Goal: Task Accomplishment & Management: Manage account settings

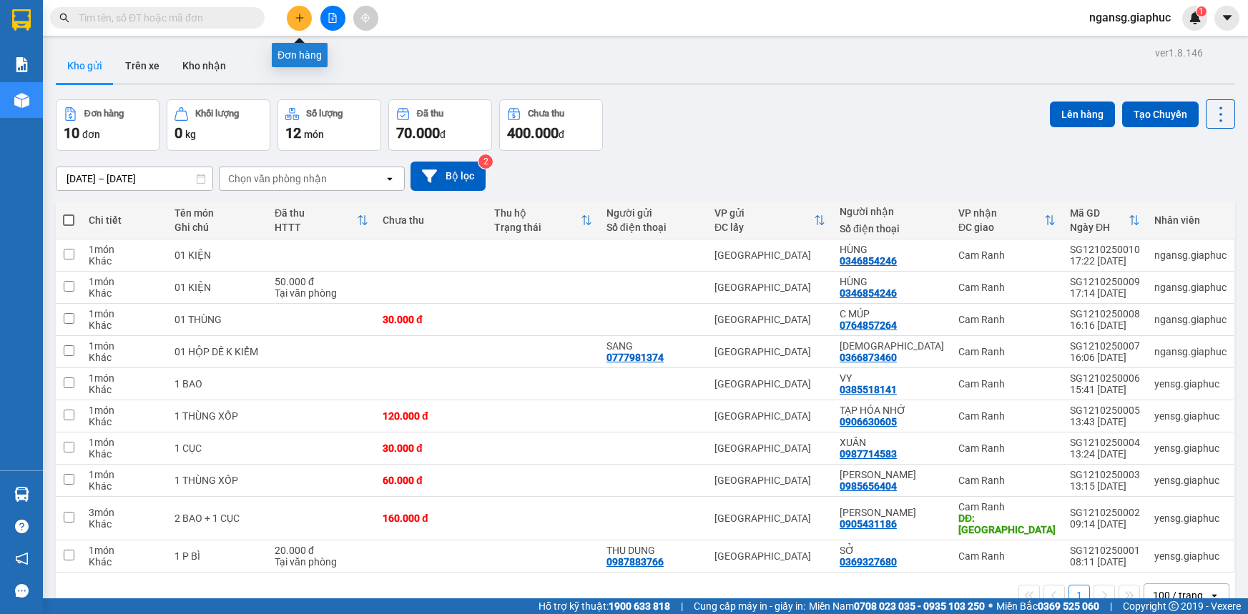
click at [295, 13] on icon "plus" at bounding box center [300, 18] width 10 height 10
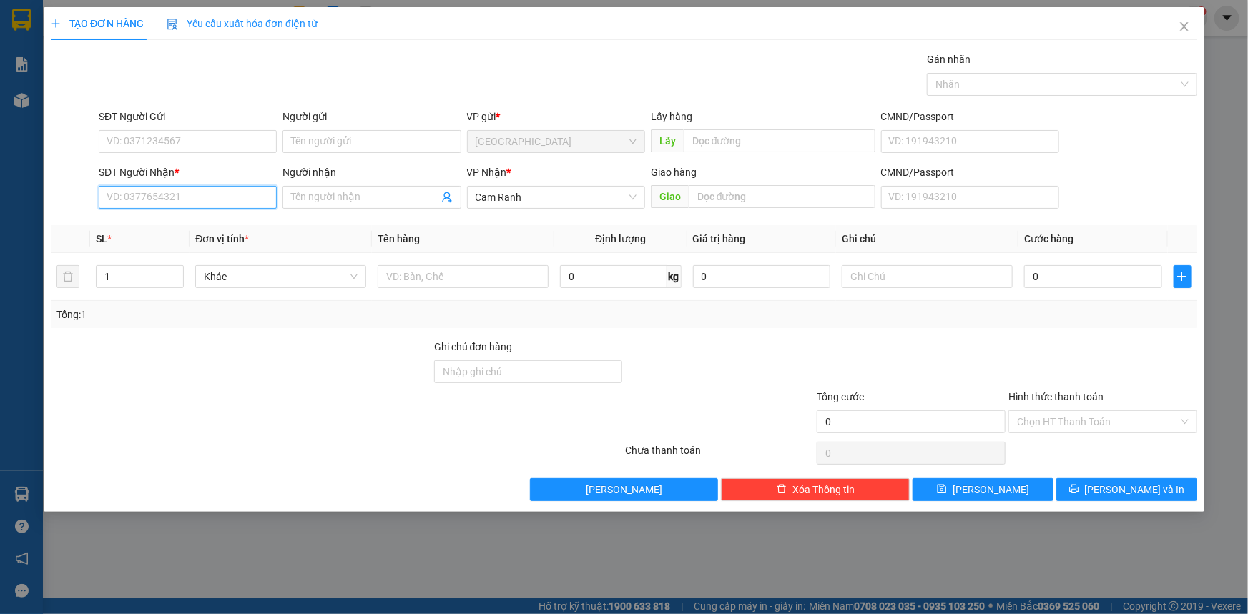
click at [198, 204] on input "SĐT Người Nhận *" at bounding box center [188, 197] width 178 height 23
click at [161, 194] on input "0901198901" at bounding box center [188, 197] width 178 height 23
type input "0901908194"
click at [204, 222] on div "0901908194 - NGUYÊN ( CU MỸ)" at bounding box center [187, 226] width 161 height 16
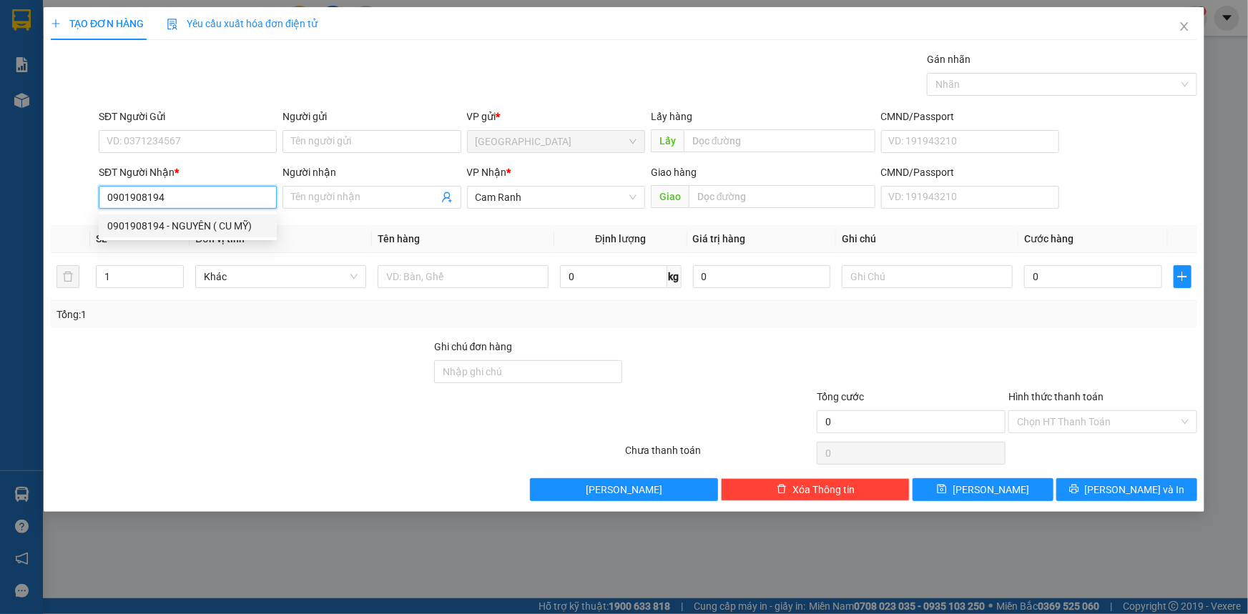
type input "NGUYÊN ( CU MỸ)"
type input "0901908194"
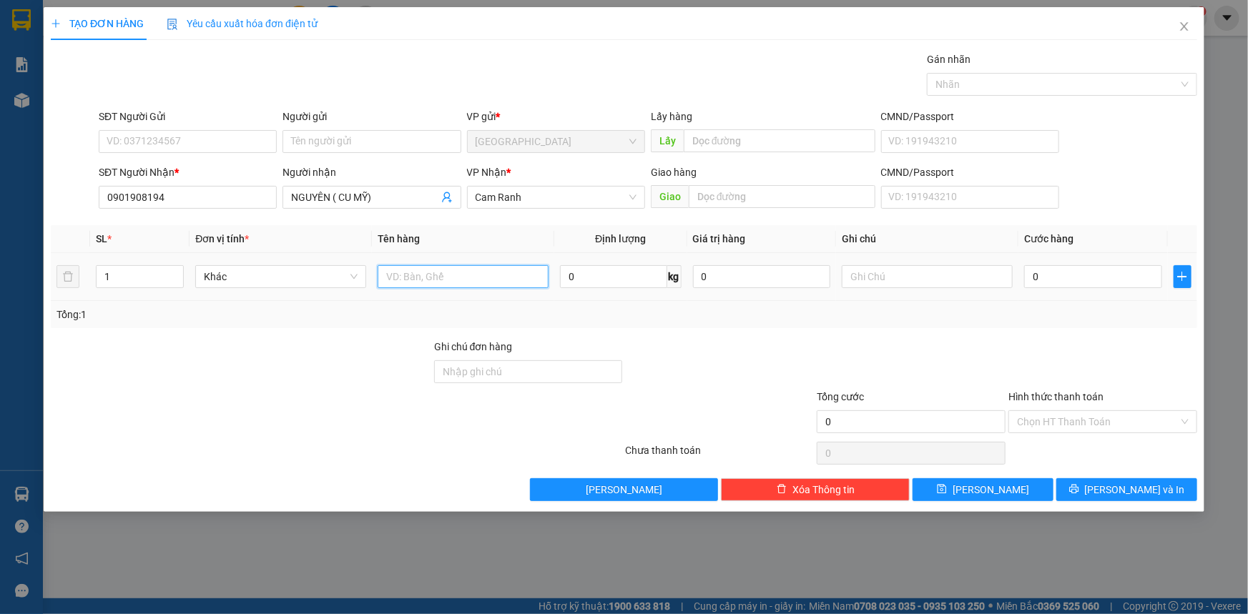
click at [441, 285] on input "text" at bounding box center [462, 276] width 171 height 23
type input "01 GÓI ĐEN"
click at [772, 378] on div at bounding box center [719, 364] width 192 height 50
click at [1120, 465] on div "Chọn HT Thanh Toán" at bounding box center [1103, 453] width 192 height 29
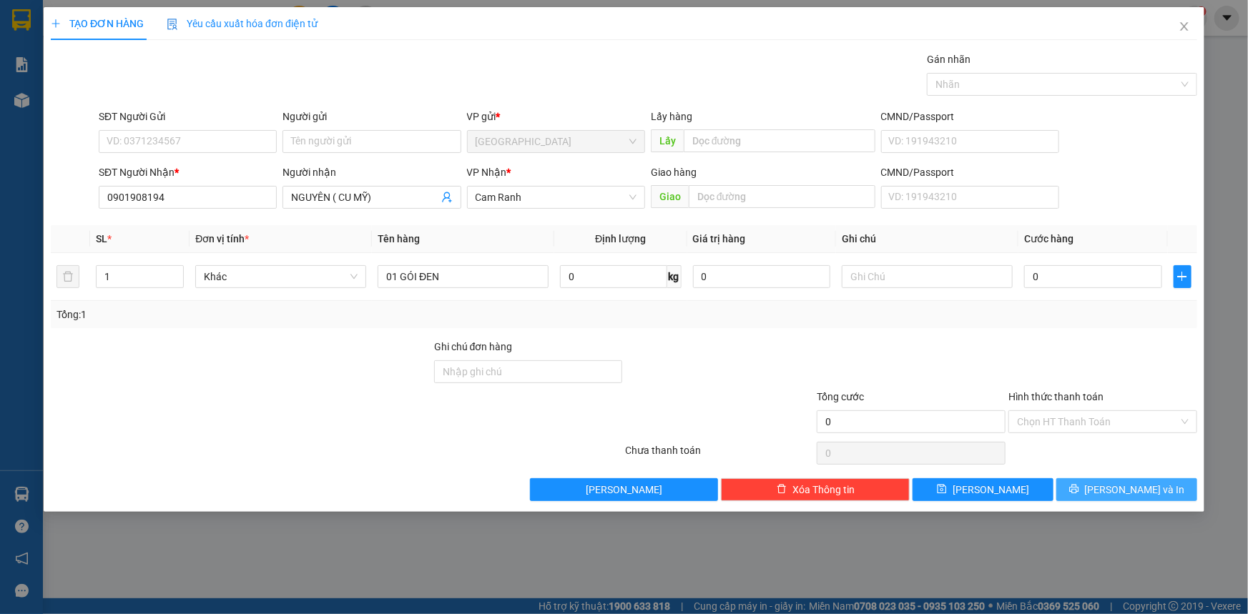
click at [1125, 485] on span "[PERSON_NAME] và In" at bounding box center [1135, 490] width 100 height 16
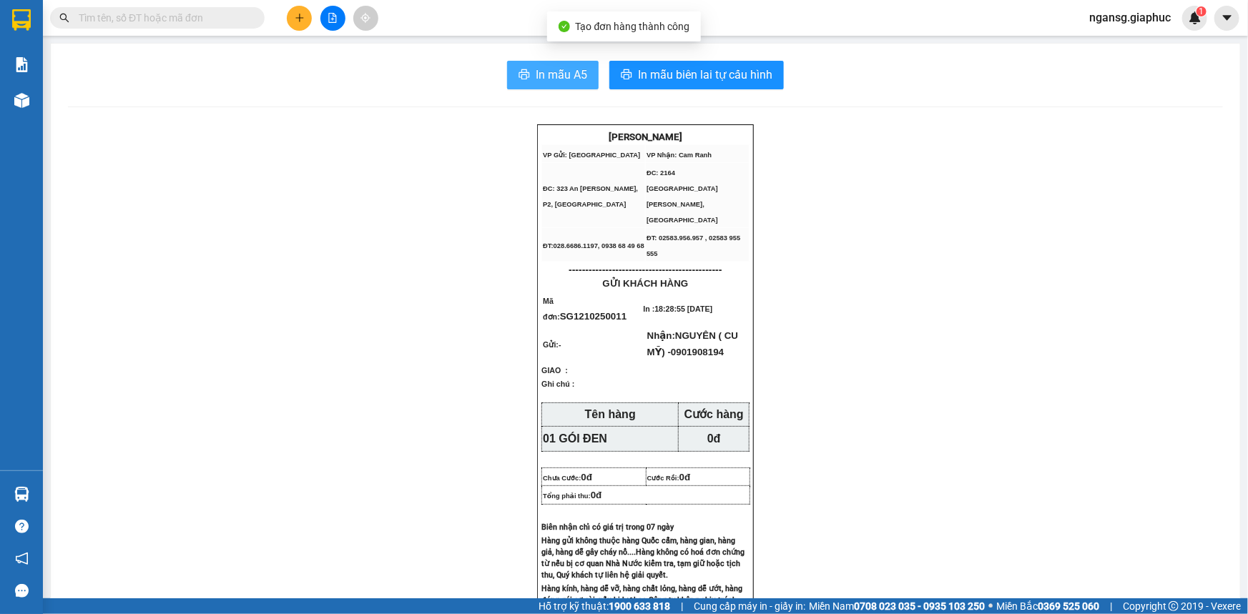
click at [572, 73] on span "In mẫu A5" at bounding box center [560, 75] width 51 height 18
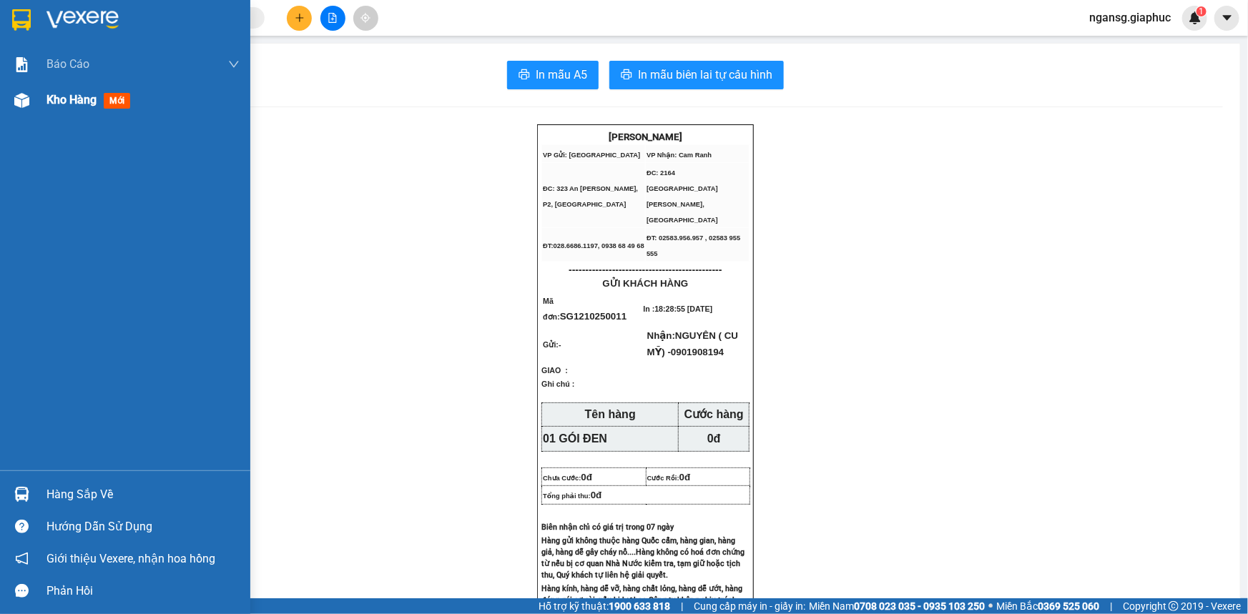
click at [42, 98] on div "Kho hàng mới" at bounding box center [125, 100] width 250 height 36
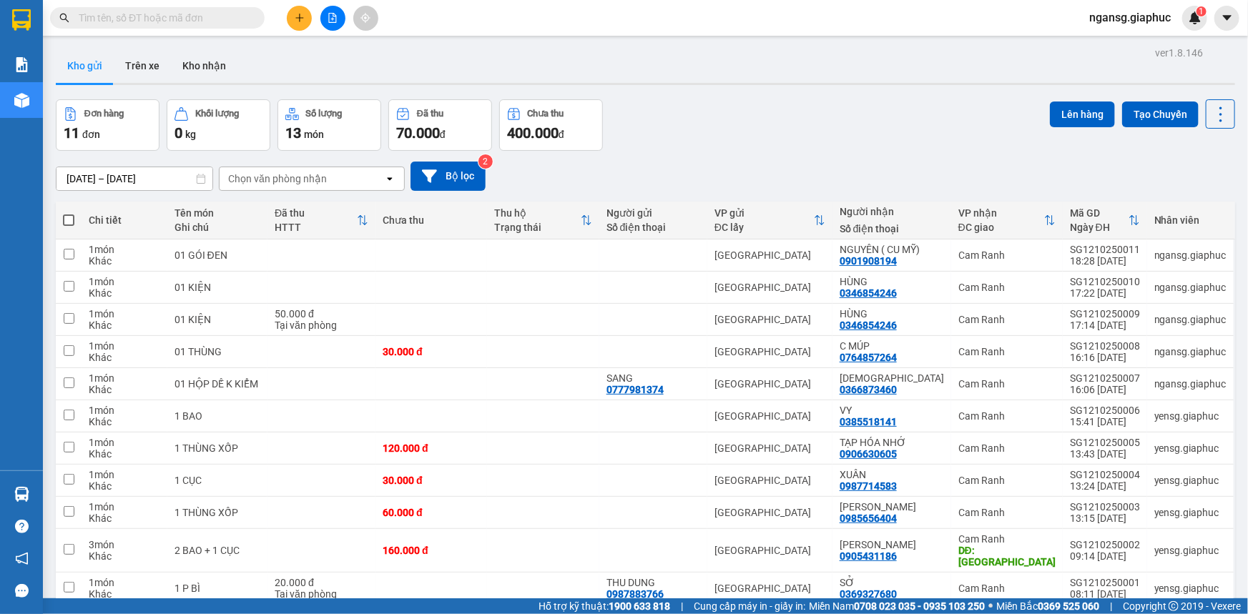
click at [876, 114] on div "Đơn hàng 11 đơn Khối lượng 0 kg Số lượng 13 món Đã thu 70.000 đ Chưa thu 400.00…" at bounding box center [645, 124] width 1179 height 51
click at [1112, 255] on button at bounding box center [1122, 255] width 20 height 25
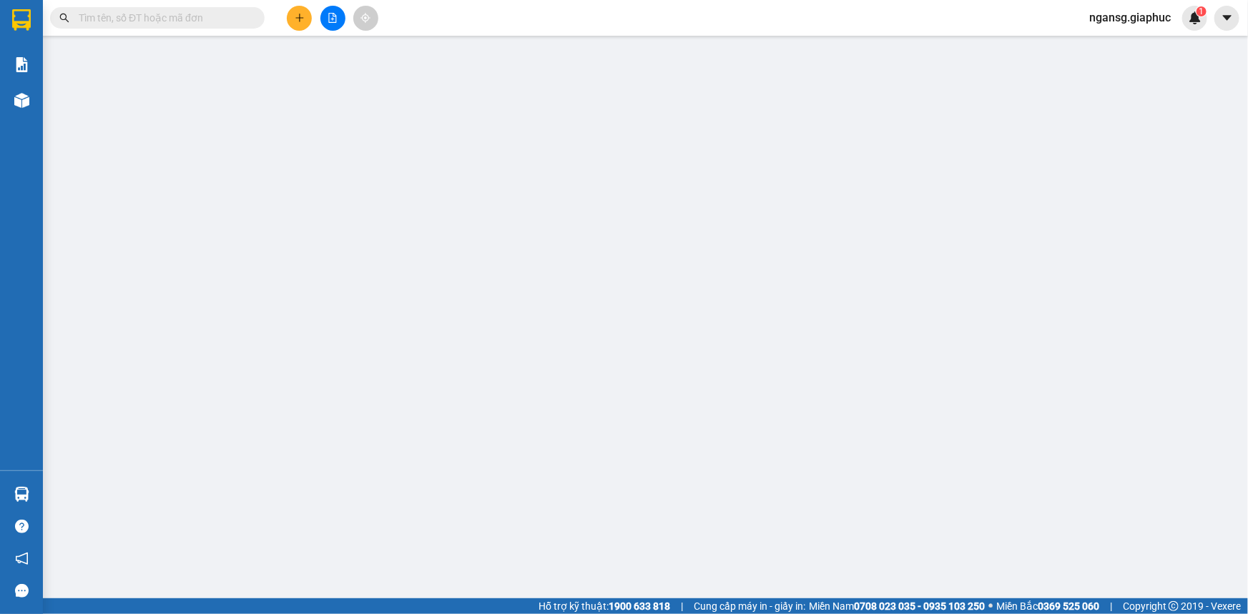
type input "0901908194"
type input "NGUYÊN ( CU MỸ)"
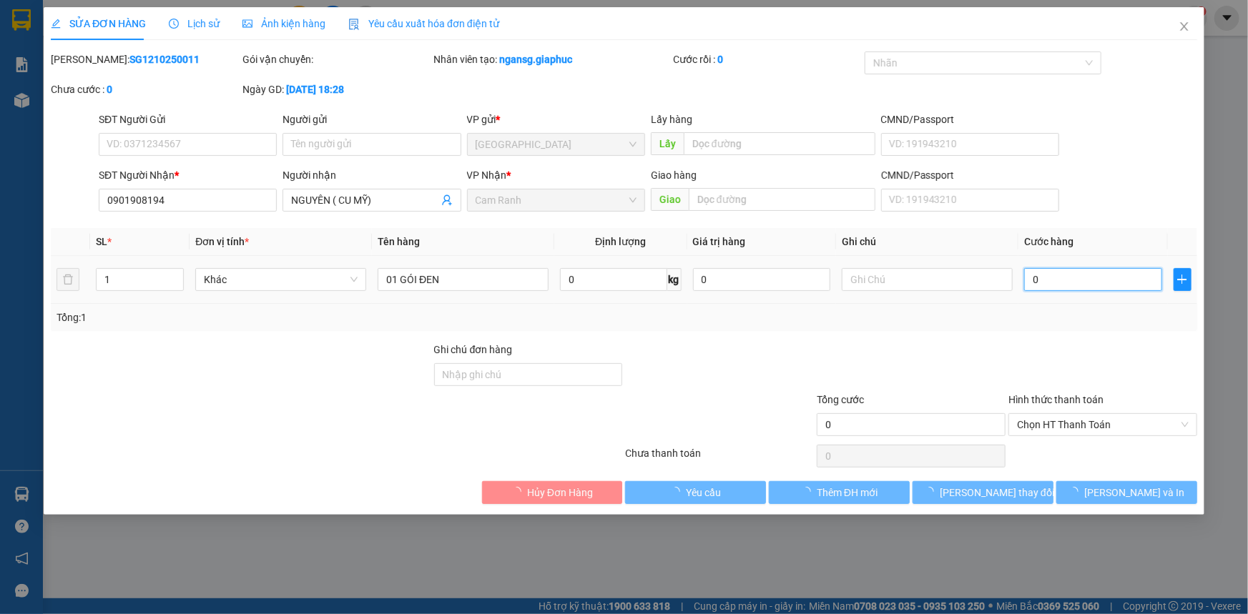
click at [1104, 283] on input "0" at bounding box center [1093, 279] width 138 height 23
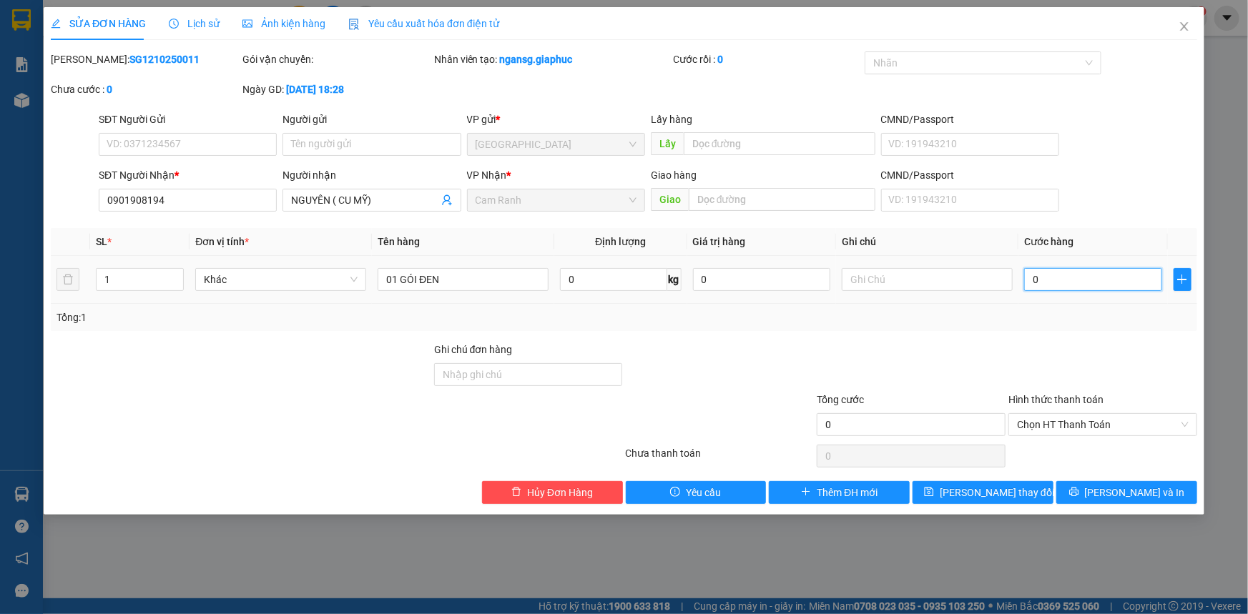
type input "3"
type input "30"
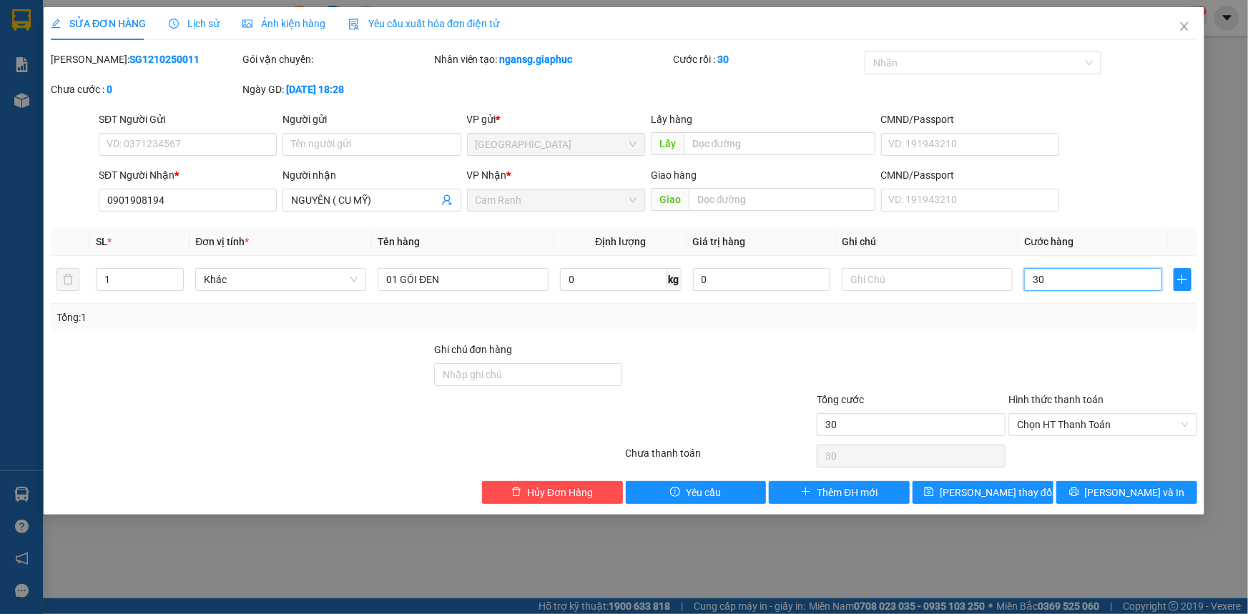
type input "30"
type input "30.000"
click at [1075, 328] on div "Tổng: 1" at bounding box center [624, 317] width 1146 height 27
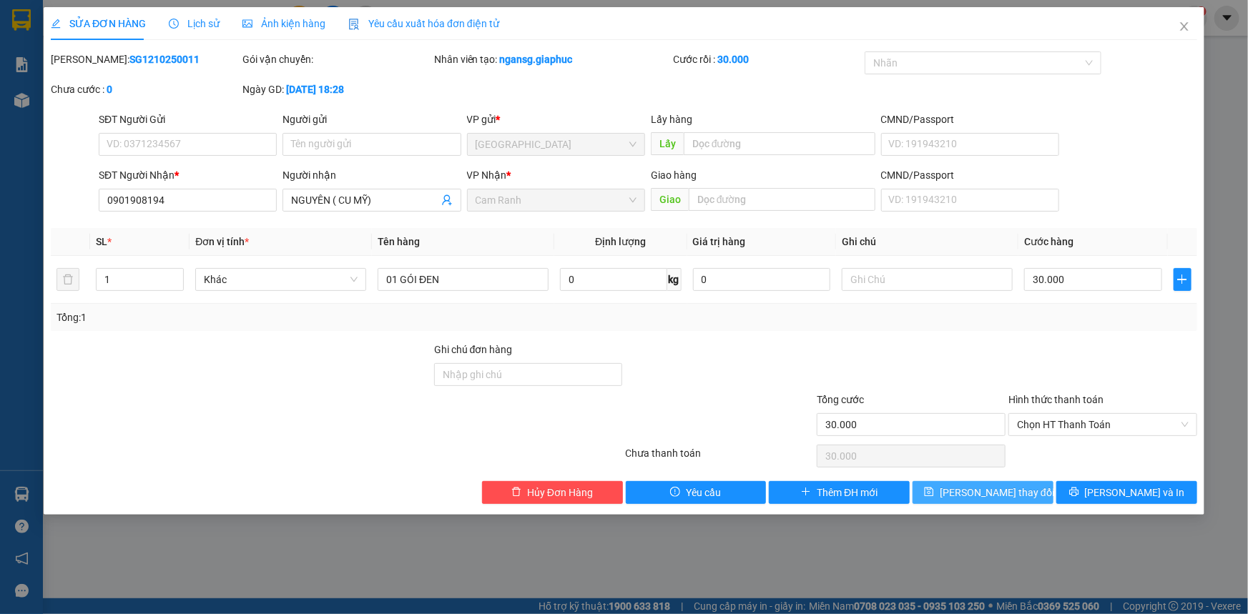
click at [1019, 498] on button "[PERSON_NAME] thay đổi" at bounding box center [982, 492] width 141 height 23
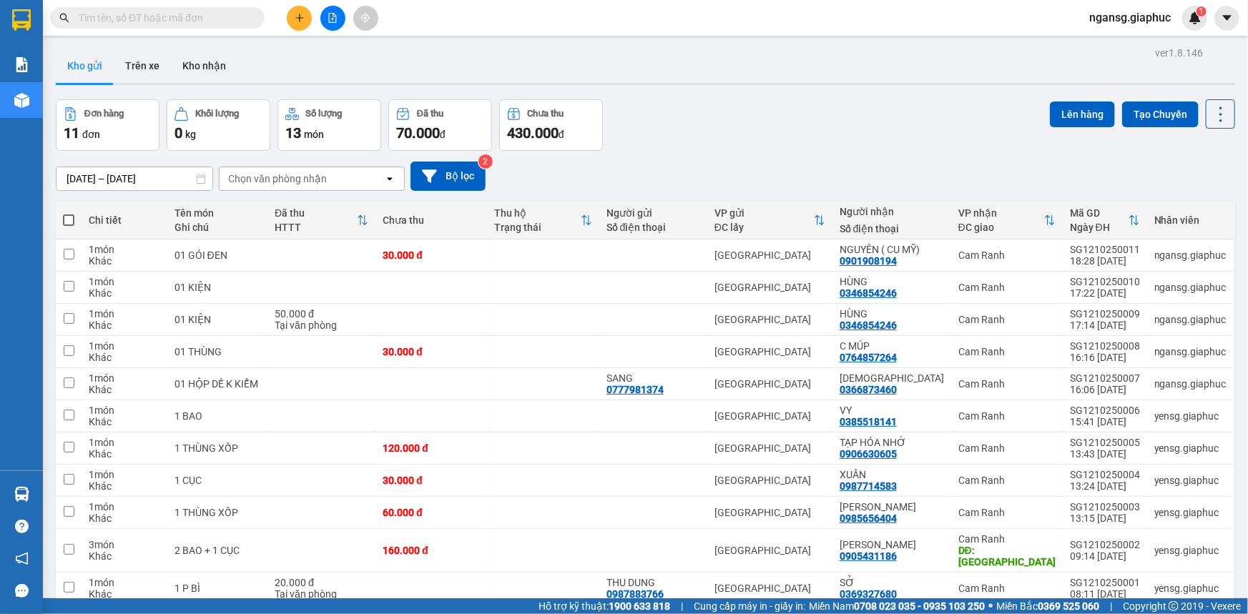
click at [720, 124] on div "Đơn hàng 11 đơn Khối lượng 0 kg Số lượng 13 món Đã thu 70.000 đ Chưa thu 430.00…" at bounding box center [645, 124] width 1179 height 51
click at [290, 18] on button at bounding box center [299, 18] width 25 height 25
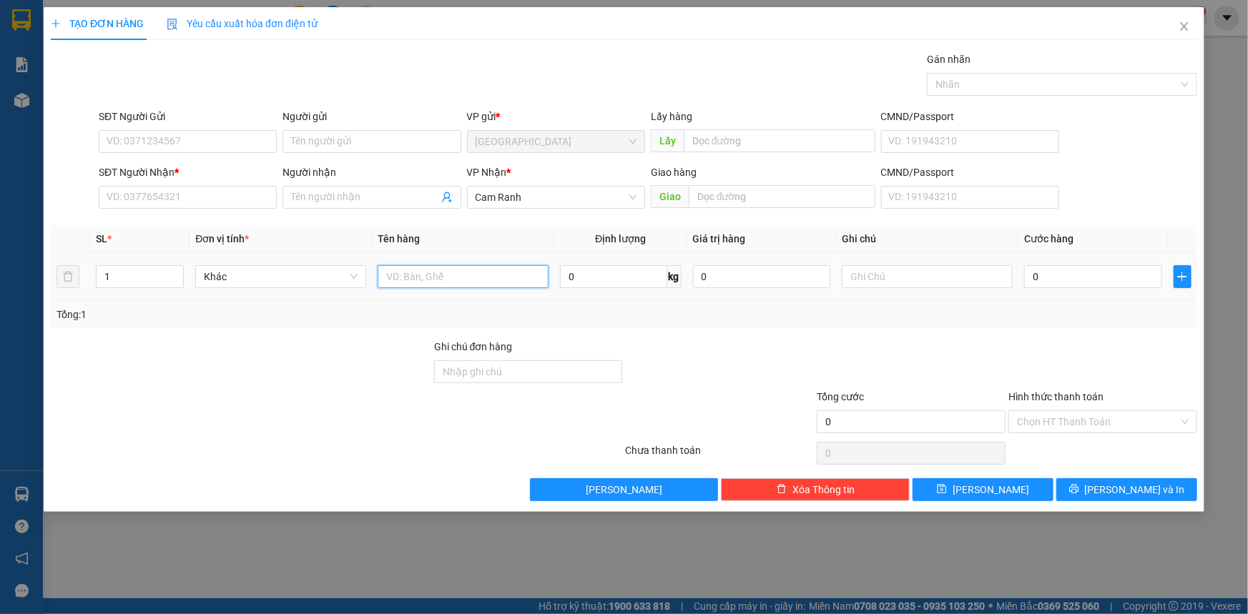
click at [457, 276] on input "text" at bounding box center [462, 276] width 171 height 23
type input "01 THÙNG XỐP"
click at [175, 207] on input "SĐT Người Nhận *" at bounding box center [188, 197] width 178 height 23
click at [229, 194] on input "SĐT Người Nhận *" at bounding box center [188, 197] width 178 height 23
type input "0349939512"
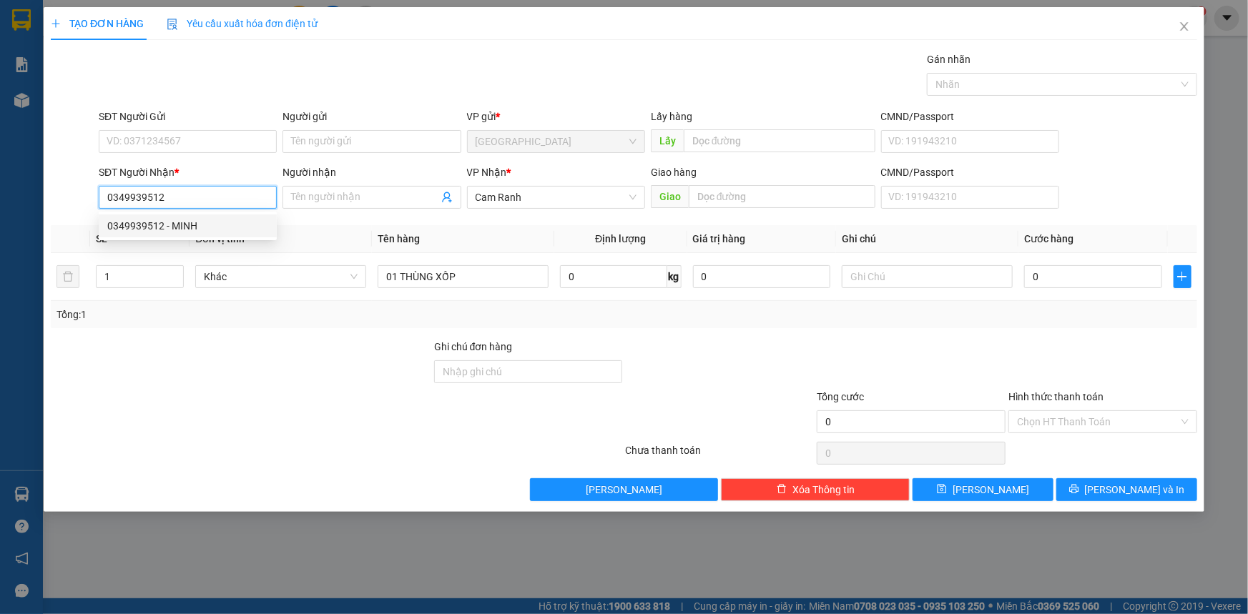
click at [177, 229] on div "0349939512 - MINH" at bounding box center [187, 226] width 161 height 16
type input "MINH"
type input "0349939512"
click at [365, 333] on div "Transit Pickup Surcharge Ids Transit Deliver Surcharge Ids Transit Deliver Surc…" at bounding box center [624, 276] width 1146 height 450
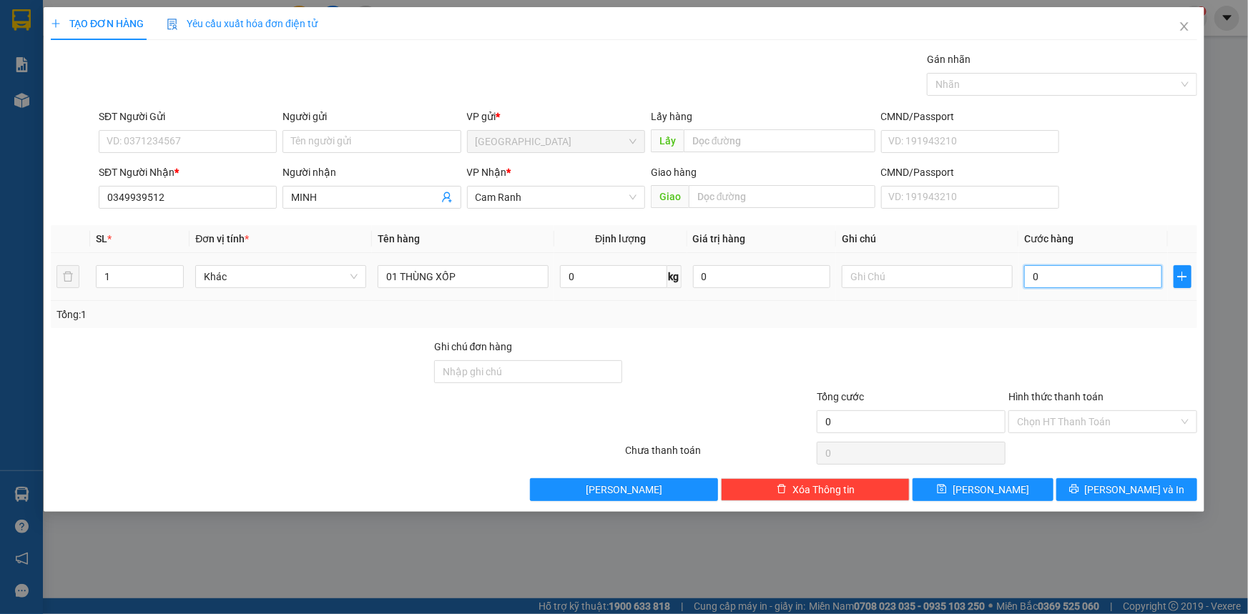
click at [1057, 281] on input "0" at bounding box center [1093, 276] width 138 height 23
click at [953, 358] on div at bounding box center [911, 364] width 192 height 50
click at [914, 327] on div "Tổng: 1" at bounding box center [624, 314] width 1146 height 27
click at [526, 270] on input "01 THÙNG XỐP" at bounding box center [462, 276] width 171 height 23
type input "01 KIỆN"
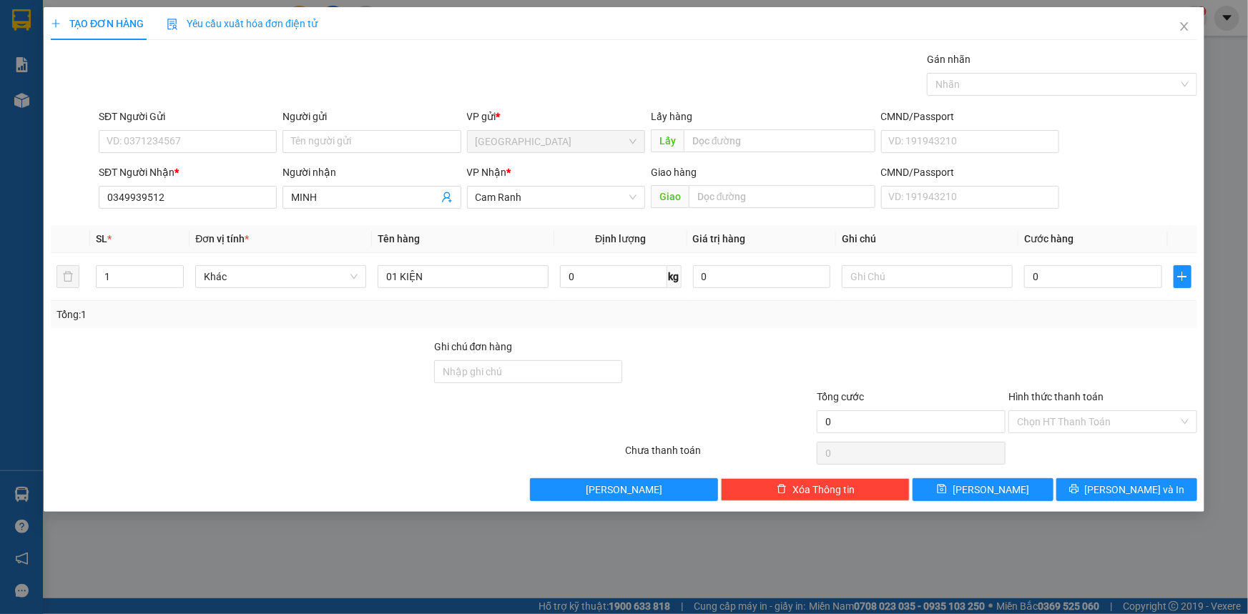
click at [809, 350] on div at bounding box center [719, 364] width 192 height 50
click at [1145, 483] on span "[PERSON_NAME] và In" at bounding box center [1135, 490] width 100 height 16
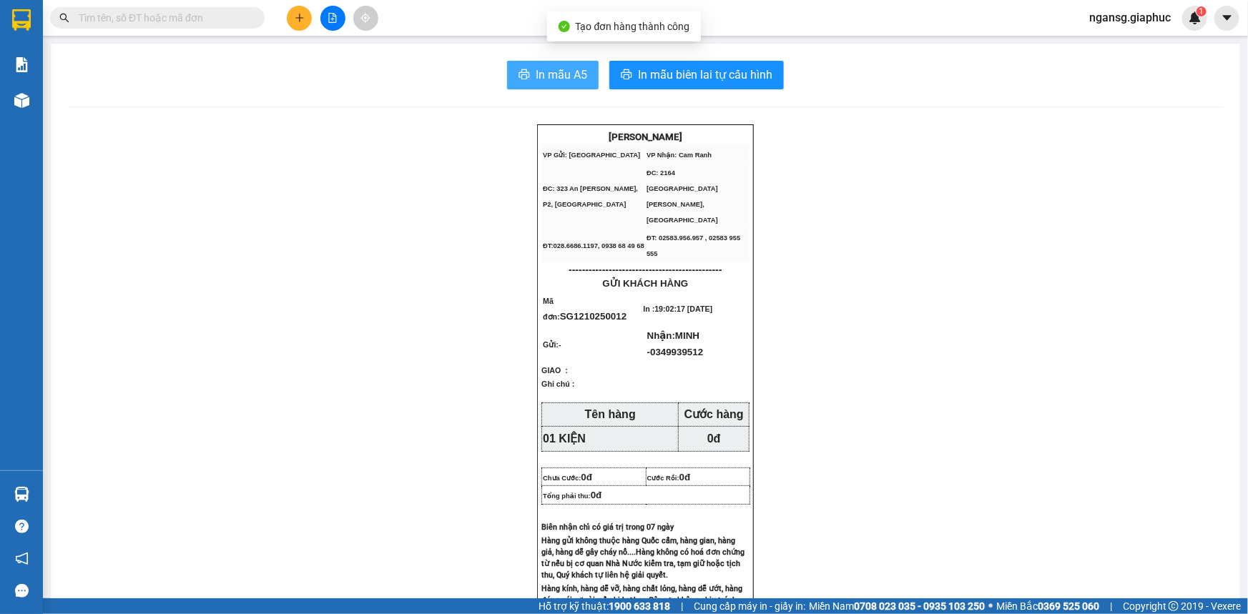
click at [538, 66] on span "In mẫu A5" at bounding box center [560, 75] width 51 height 18
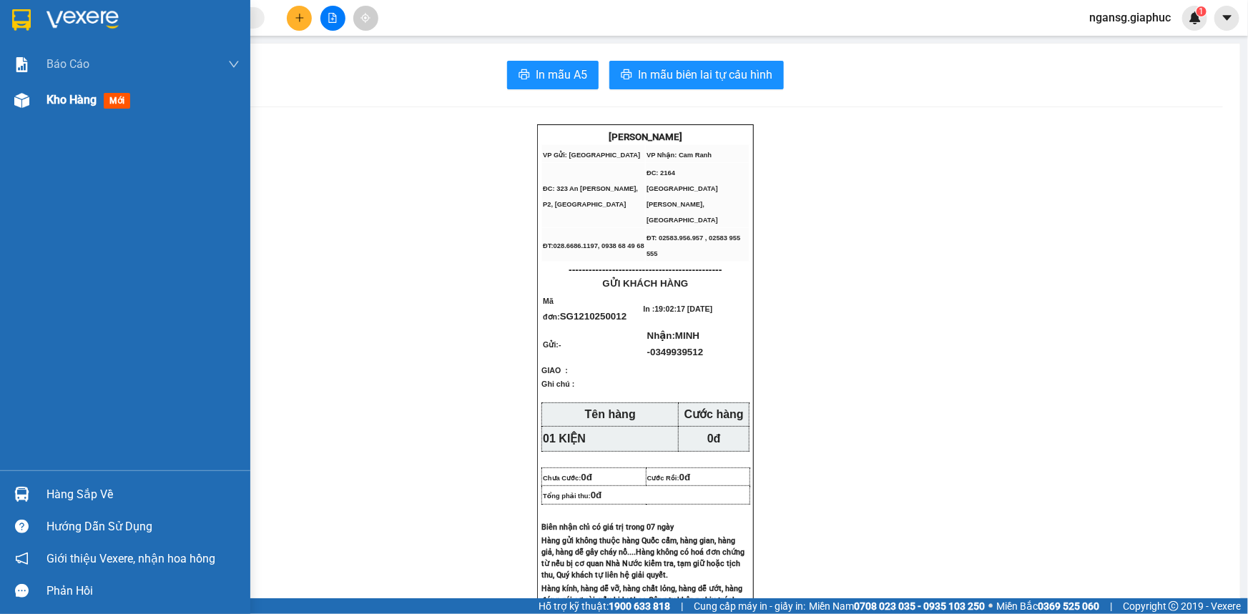
click at [59, 103] on span "Kho hàng" at bounding box center [71, 100] width 50 height 14
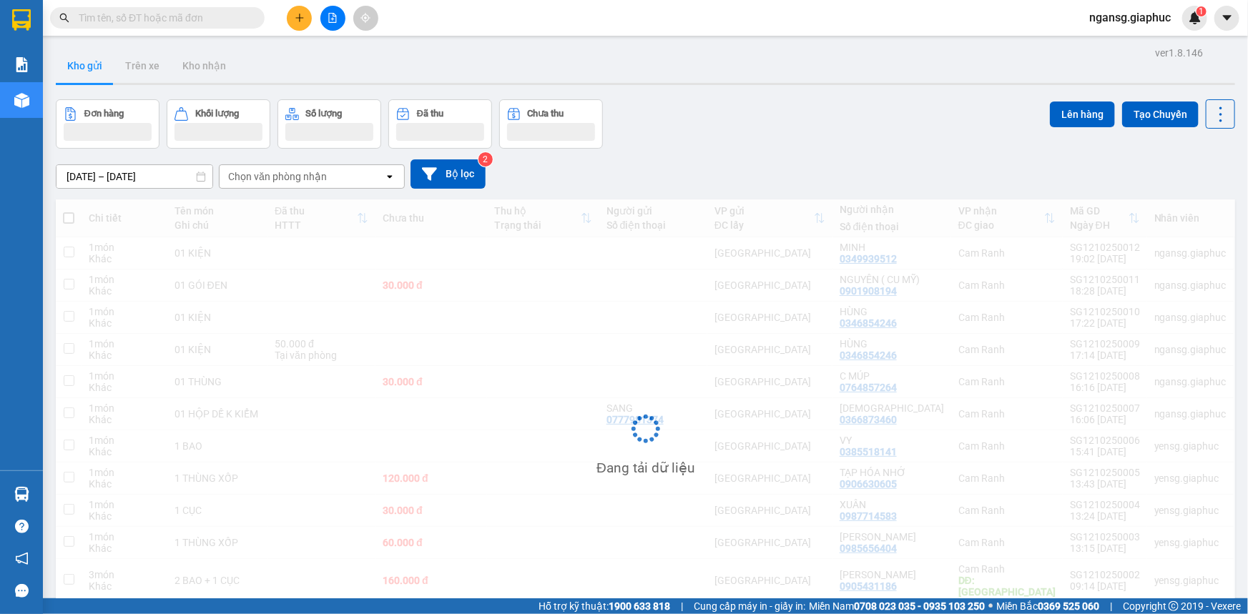
click at [1004, 168] on div "[DATE] – [DATE] Press the down arrow key to interact with the calendar and sele…" at bounding box center [645, 173] width 1179 height 29
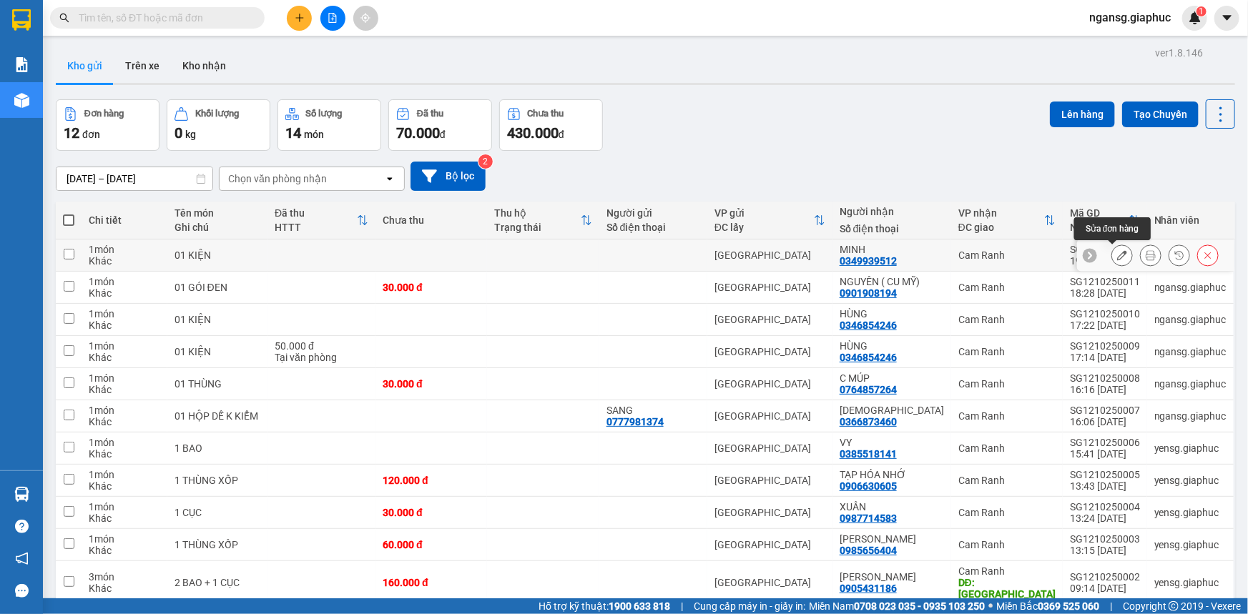
click at [1112, 248] on button at bounding box center [1122, 255] width 20 height 25
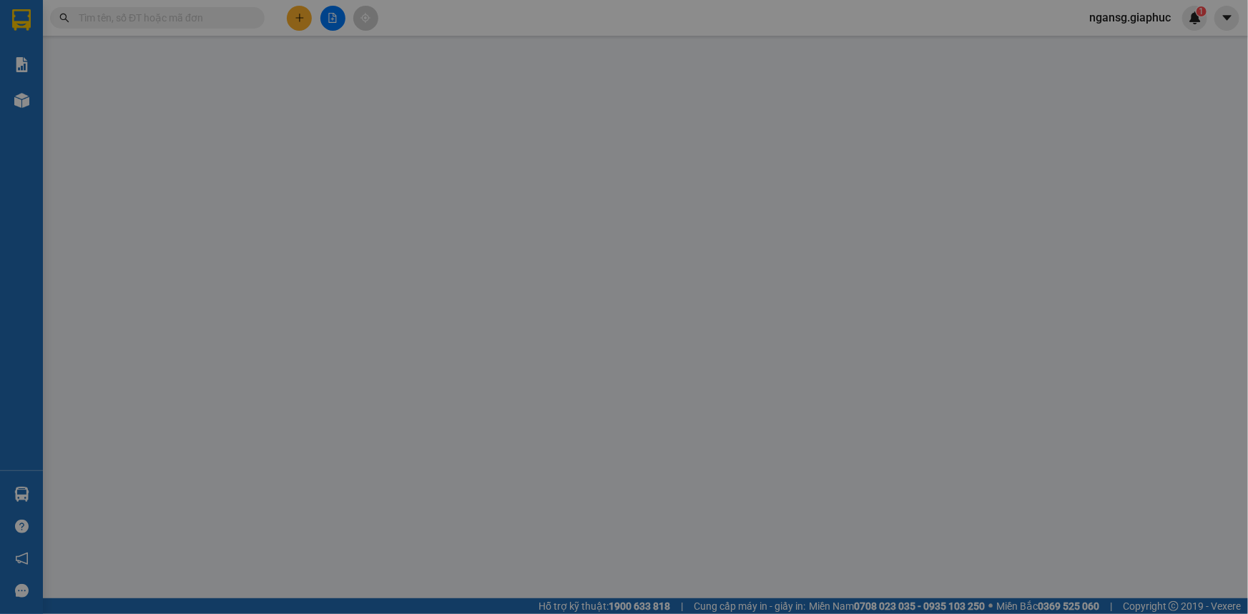
type input "0349939512"
type input "MINH"
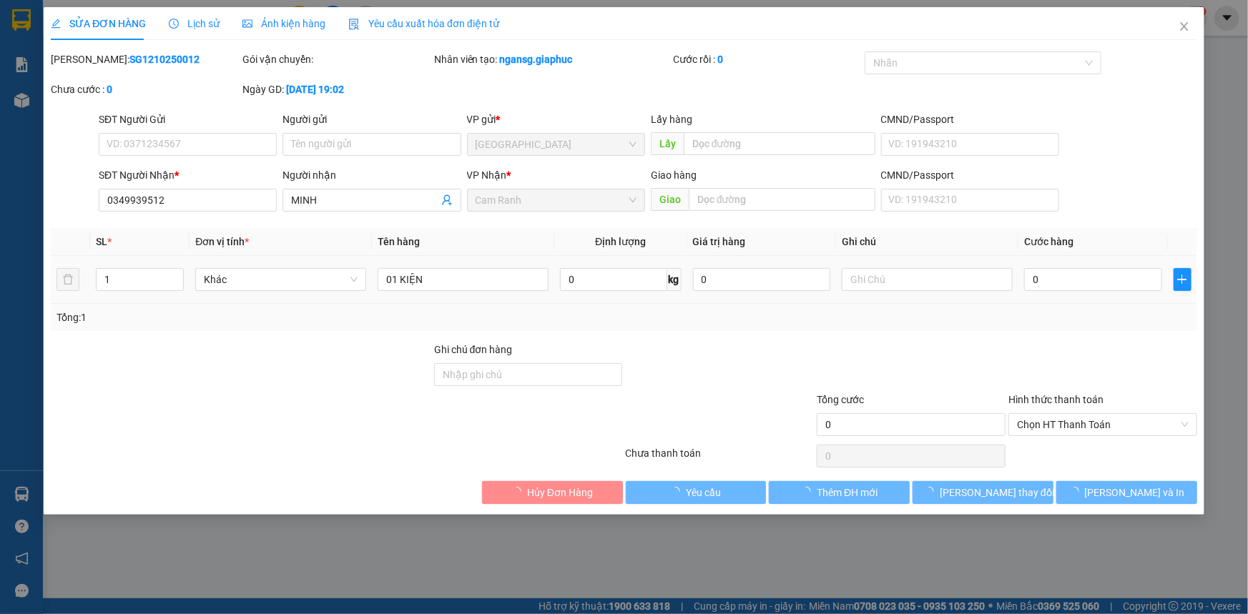
click at [1065, 267] on div "0" at bounding box center [1093, 279] width 138 height 29
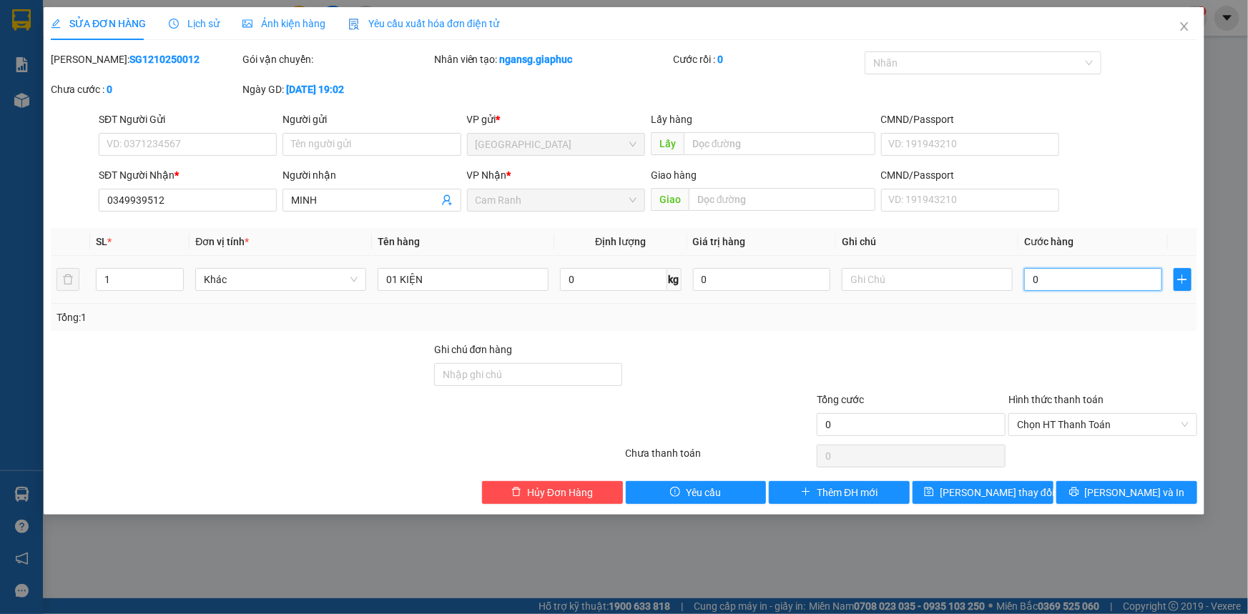
drag, startPoint x: 1067, startPoint y: 267, endPoint x: 1075, endPoint y: 285, distance: 19.5
click at [1067, 268] on input "0" at bounding box center [1093, 279] width 138 height 23
type input "4"
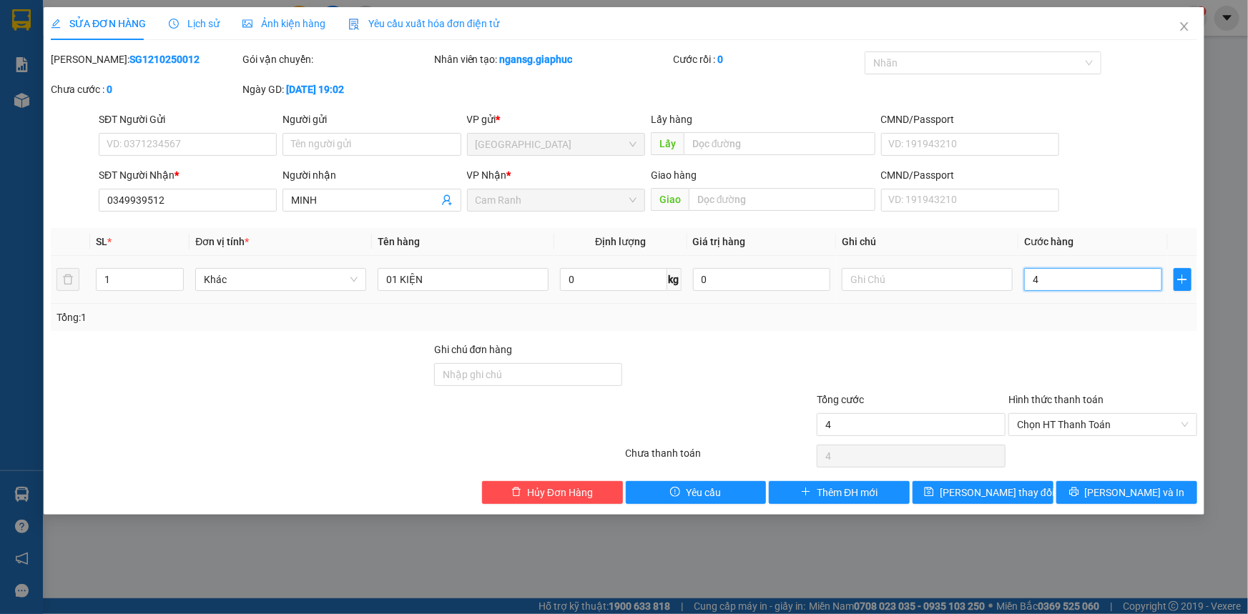
type input "40"
type input "40.000"
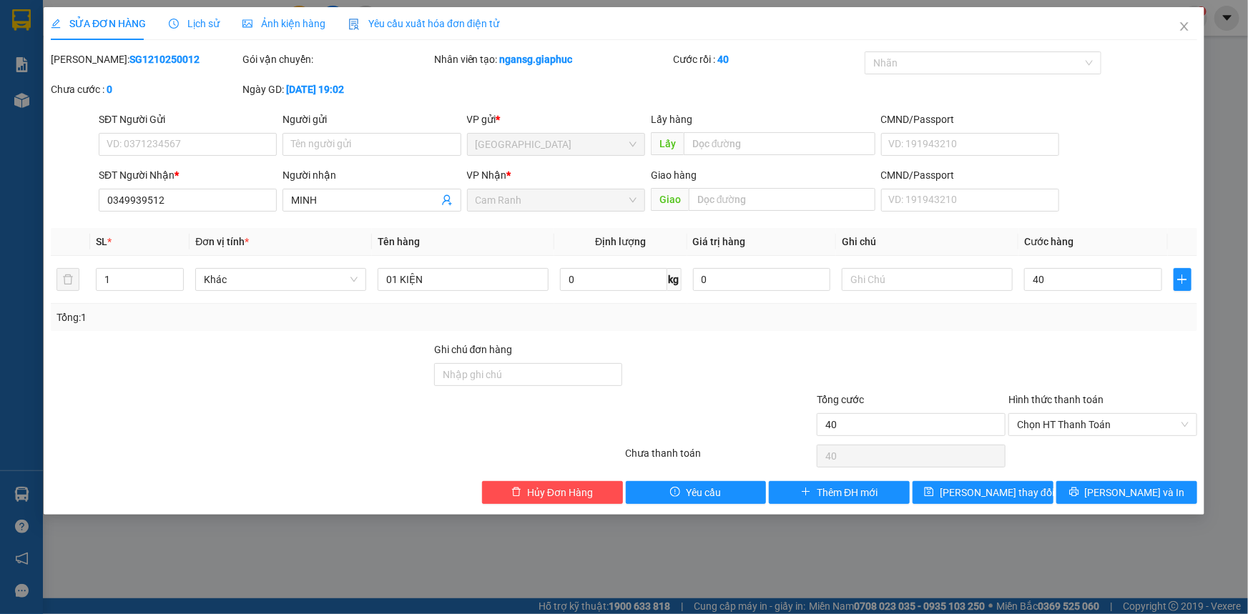
type input "40.000"
click at [1058, 378] on div at bounding box center [1103, 367] width 192 height 50
click at [984, 493] on span "[PERSON_NAME] thay đổi" at bounding box center [996, 493] width 114 height 16
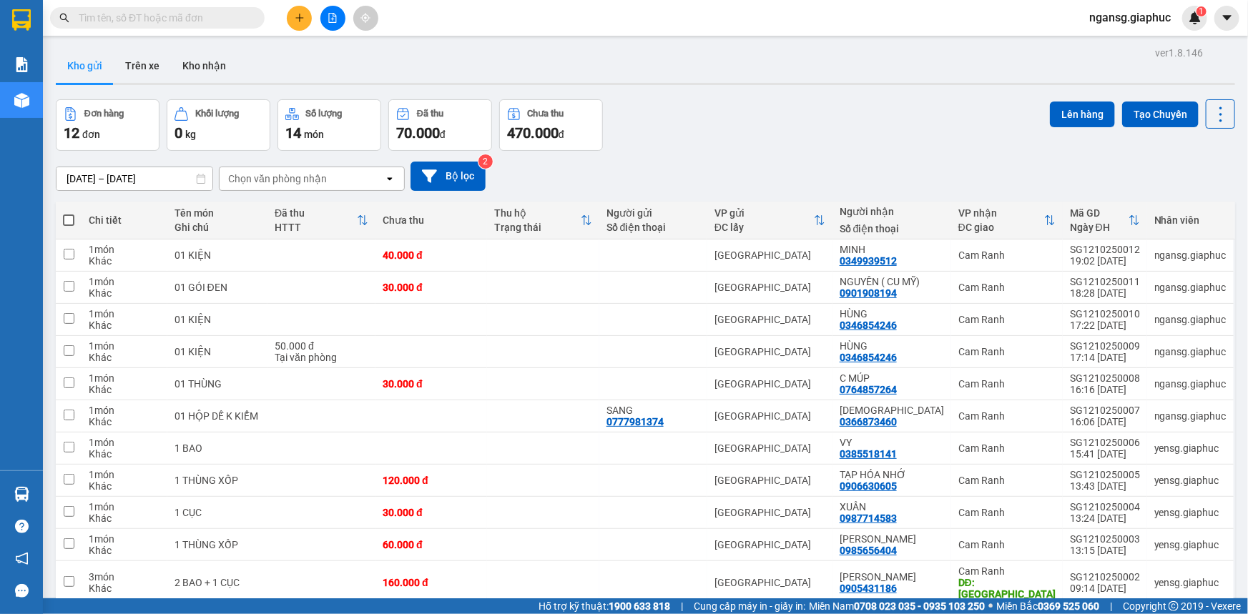
click at [305, 23] on button at bounding box center [299, 18] width 25 height 25
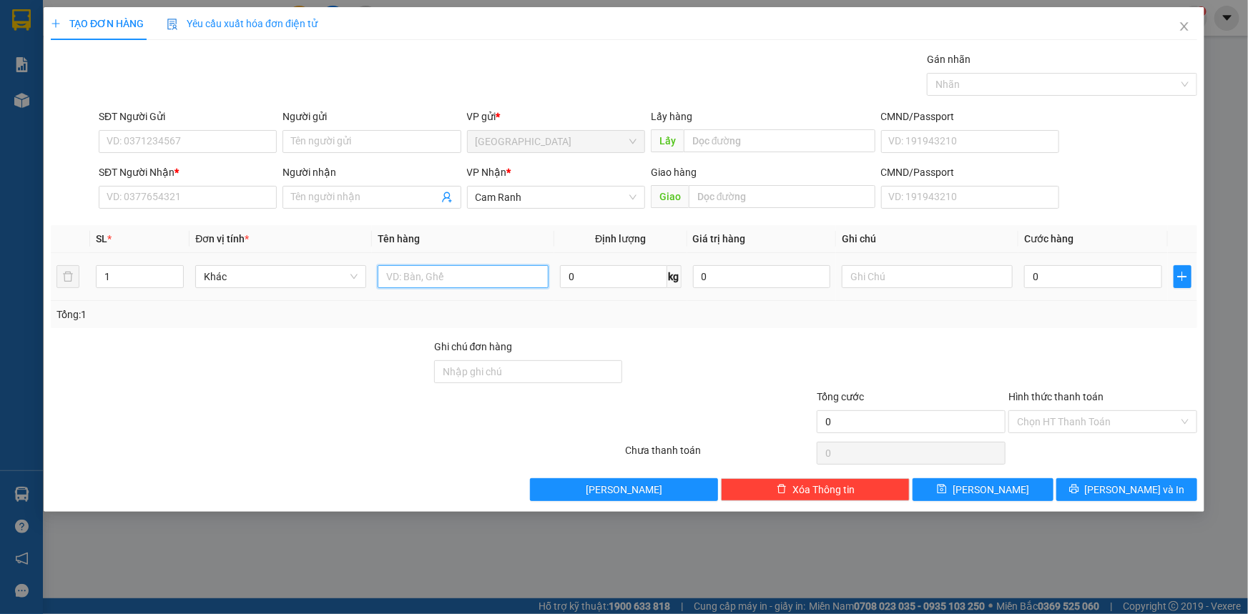
click at [400, 272] on input "text" at bounding box center [462, 276] width 171 height 23
type input "01 THÙNG XỐP"
click at [139, 197] on input "SĐT Người Nhận *" at bounding box center [188, 197] width 178 height 23
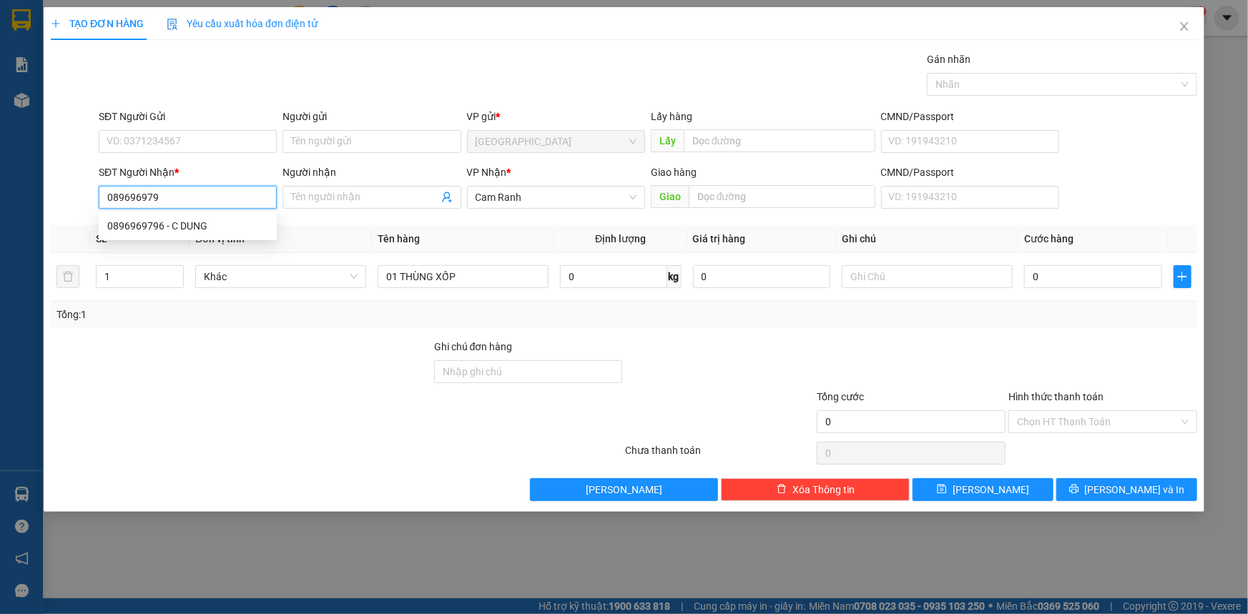
type input "0896969796"
click at [147, 219] on div "0896969796 - C DUNG" at bounding box center [187, 226] width 161 height 16
type input "C DUNG"
type input "0896969796"
click at [909, 373] on div at bounding box center [911, 364] width 192 height 50
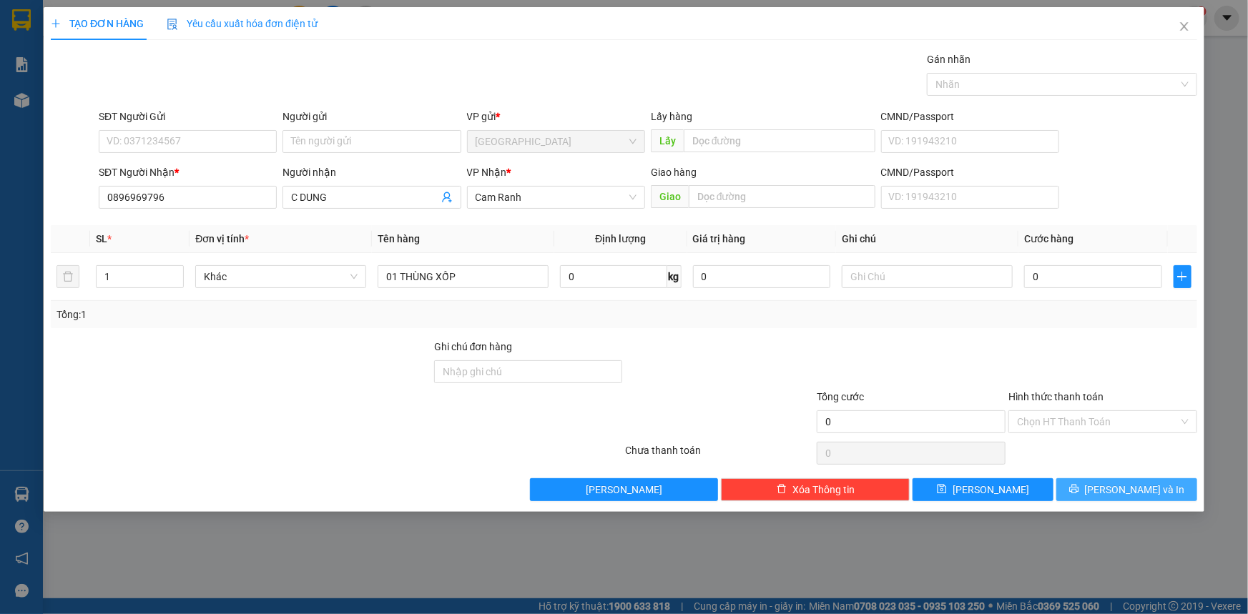
click at [1130, 488] on span "[PERSON_NAME] và In" at bounding box center [1135, 490] width 100 height 16
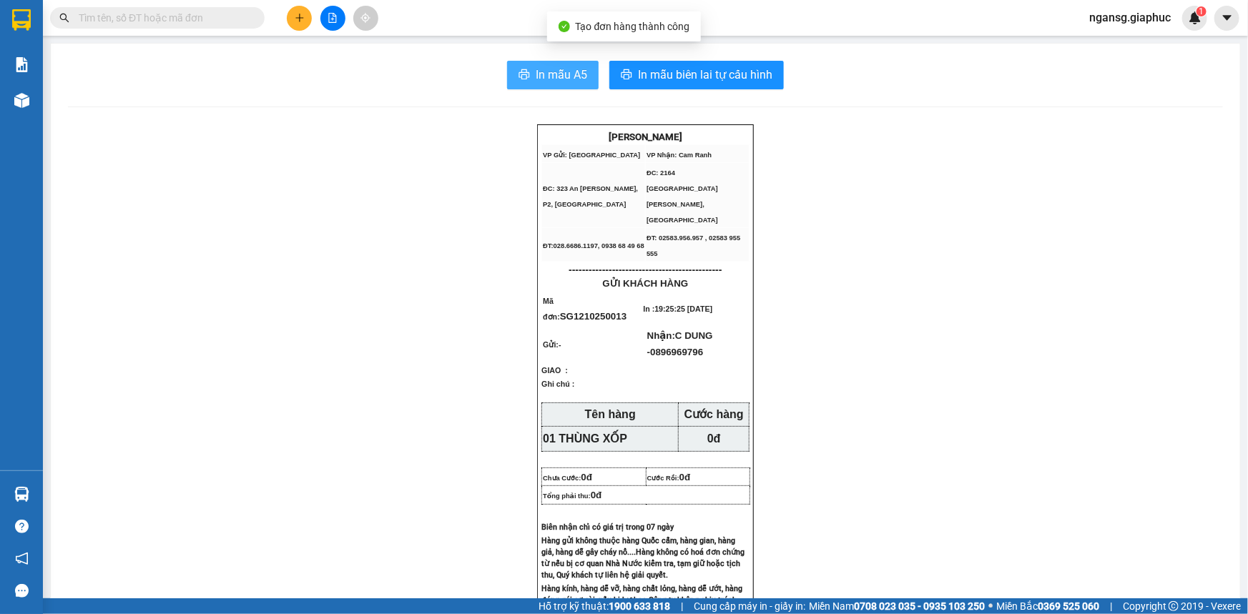
click at [586, 65] on button "In mẫu A5" at bounding box center [553, 75] width 92 height 29
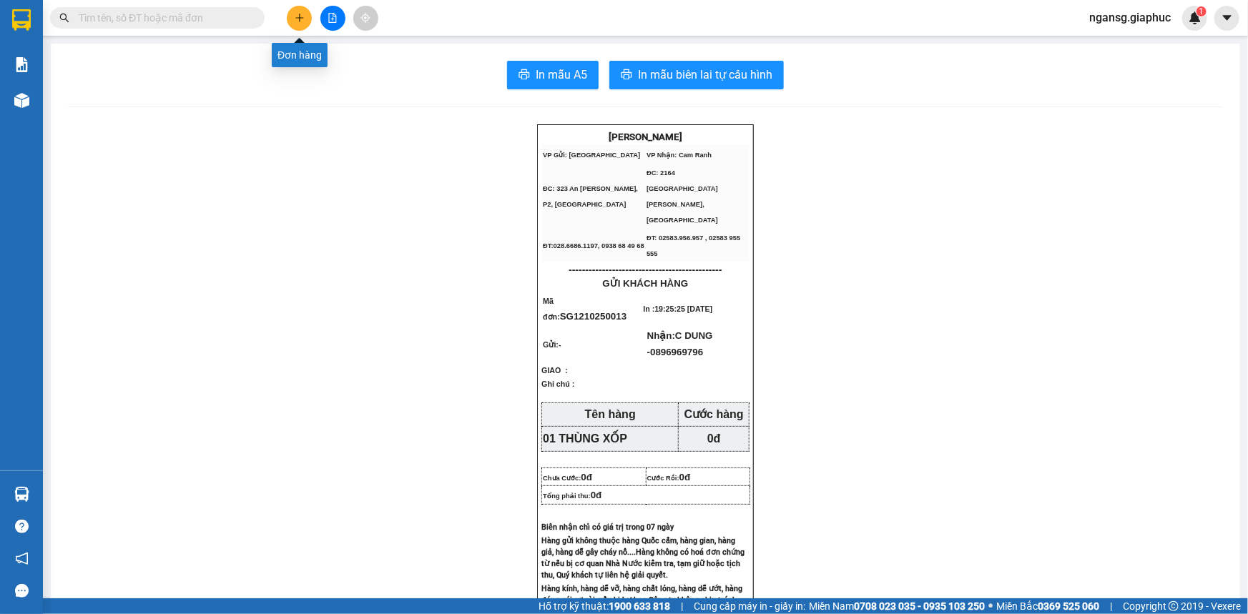
click at [302, 20] on icon "plus" at bounding box center [300, 18] width 10 height 10
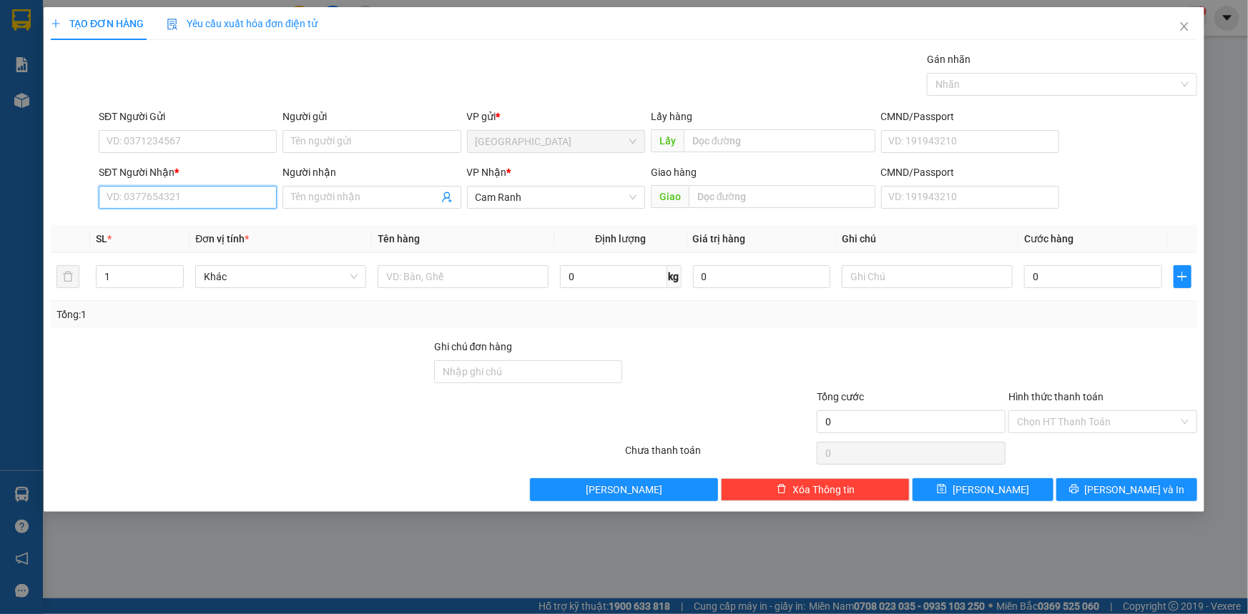
click at [229, 200] on input "SĐT Người Nhận *" at bounding box center [188, 197] width 178 height 23
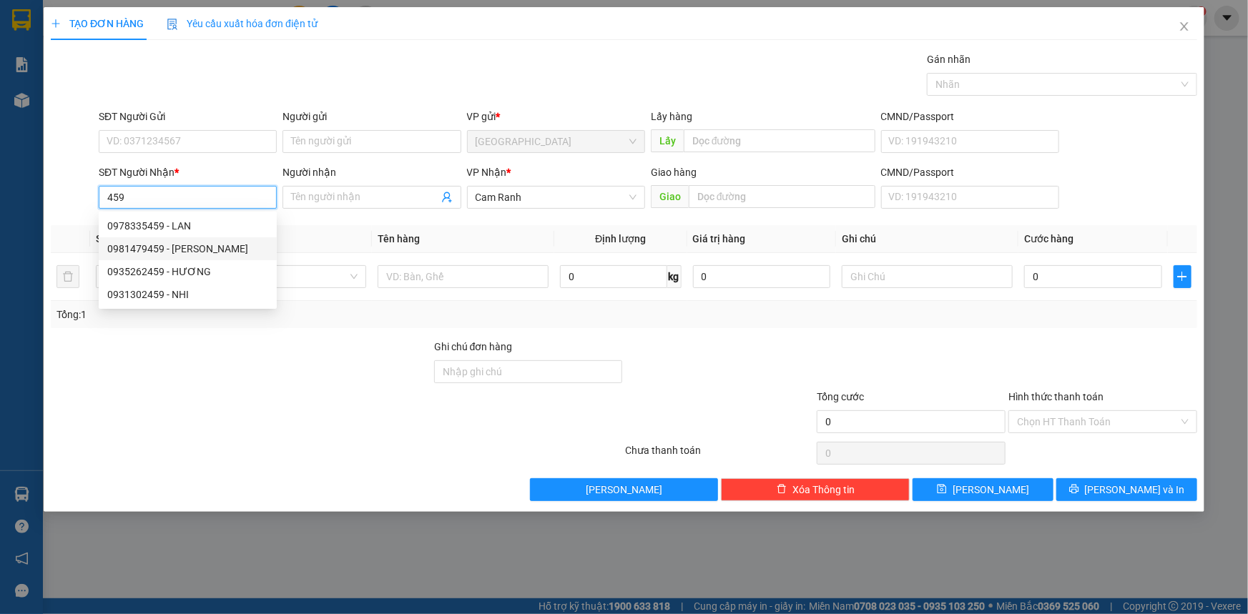
click at [207, 247] on div "0981479459 - [PERSON_NAME]" at bounding box center [187, 249] width 161 height 16
type input "0981479459"
type input "[PERSON_NAME]"
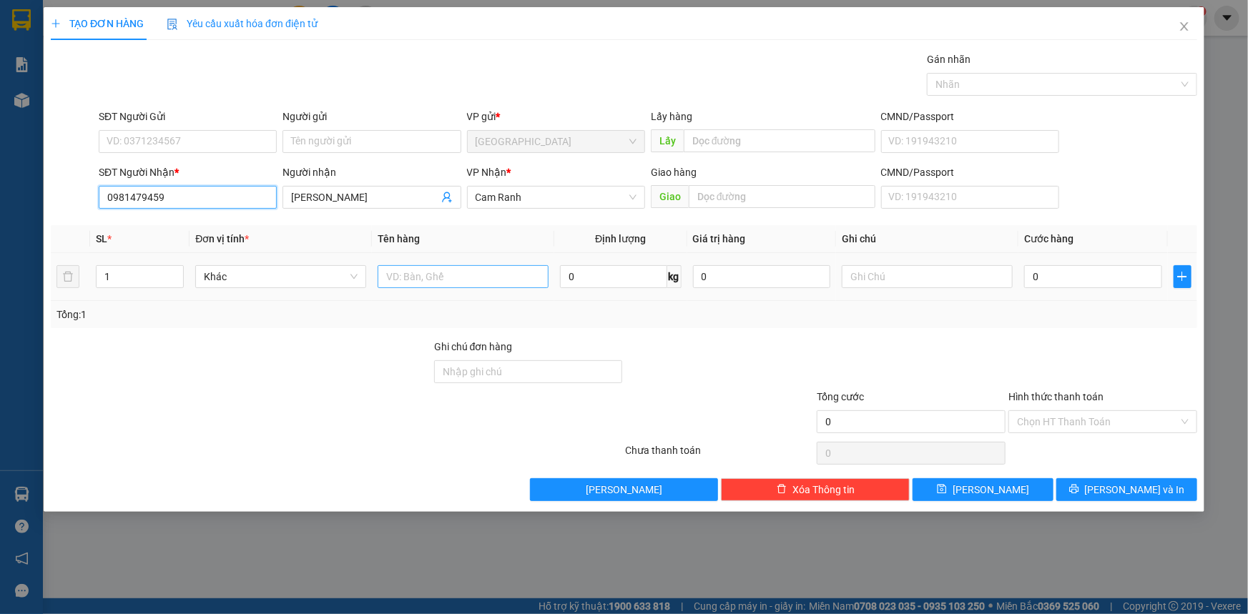
type input "0981479459"
click at [511, 280] on input "text" at bounding box center [462, 276] width 171 height 23
type input "01 THÙNG XỐP"
drag, startPoint x: 744, startPoint y: 401, endPoint x: 1191, endPoint y: 528, distance: 464.6
click at [746, 401] on div at bounding box center [719, 414] width 192 height 50
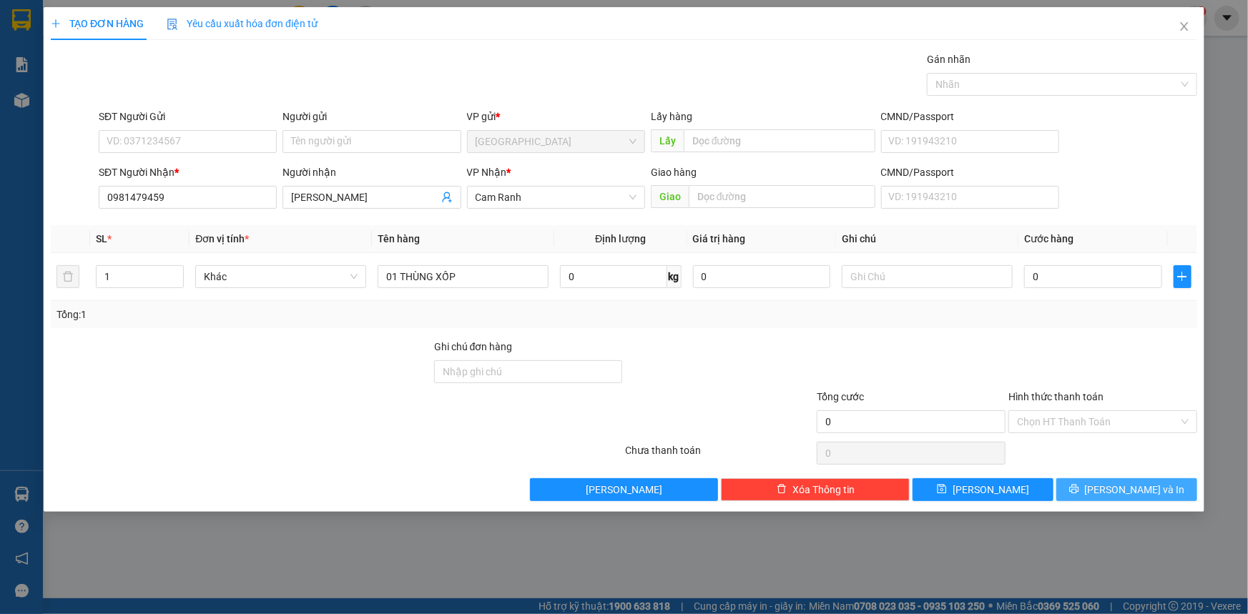
click at [1154, 496] on span "[PERSON_NAME] và In" at bounding box center [1135, 490] width 100 height 16
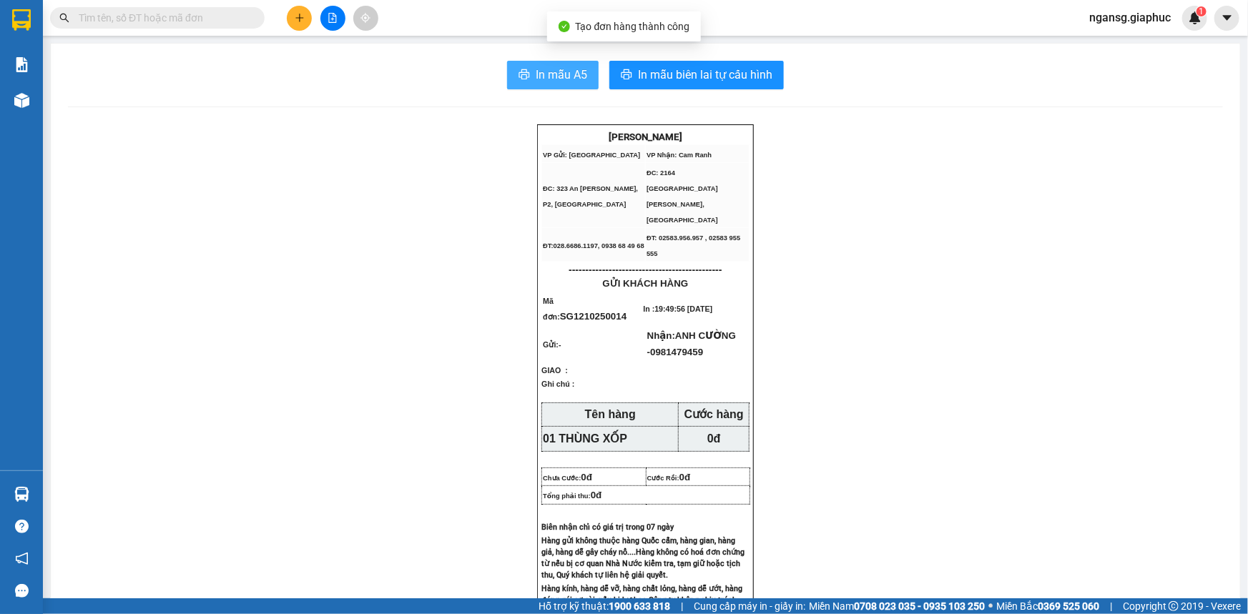
click at [528, 68] on button "In mẫu A5" at bounding box center [553, 75] width 92 height 29
drag, startPoint x: 193, startPoint y: 432, endPoint x: 0, endPoint y: 223, distance: 284.3
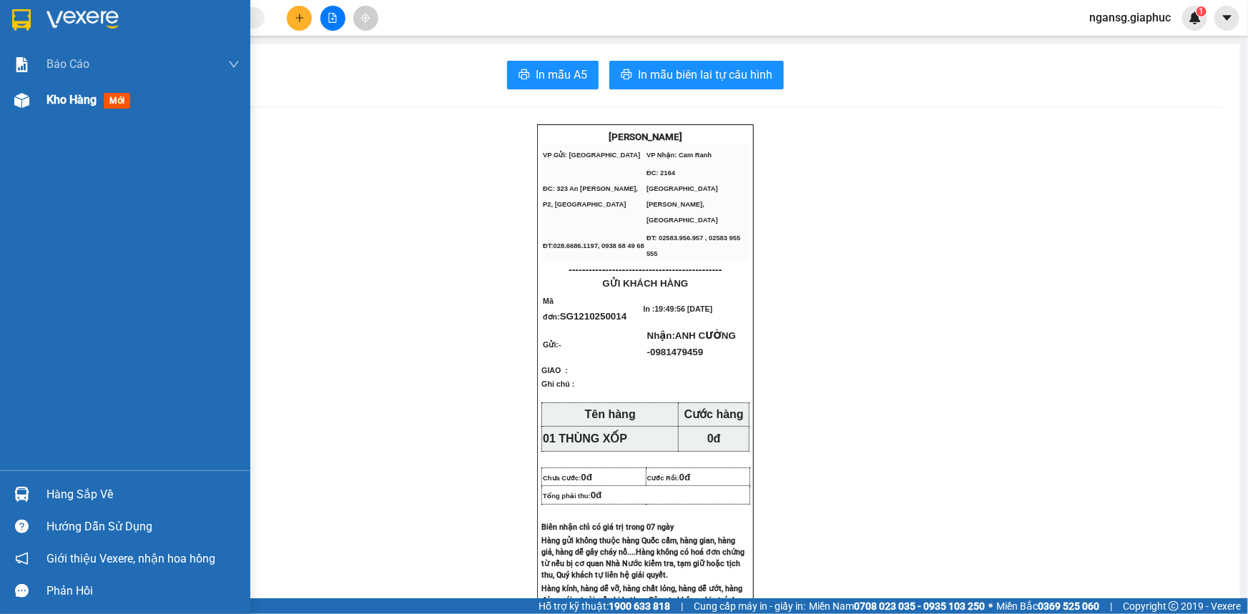
click at [66, 93] on span "Kho hàng" at bounding box center [71, 100] width 50 height 14
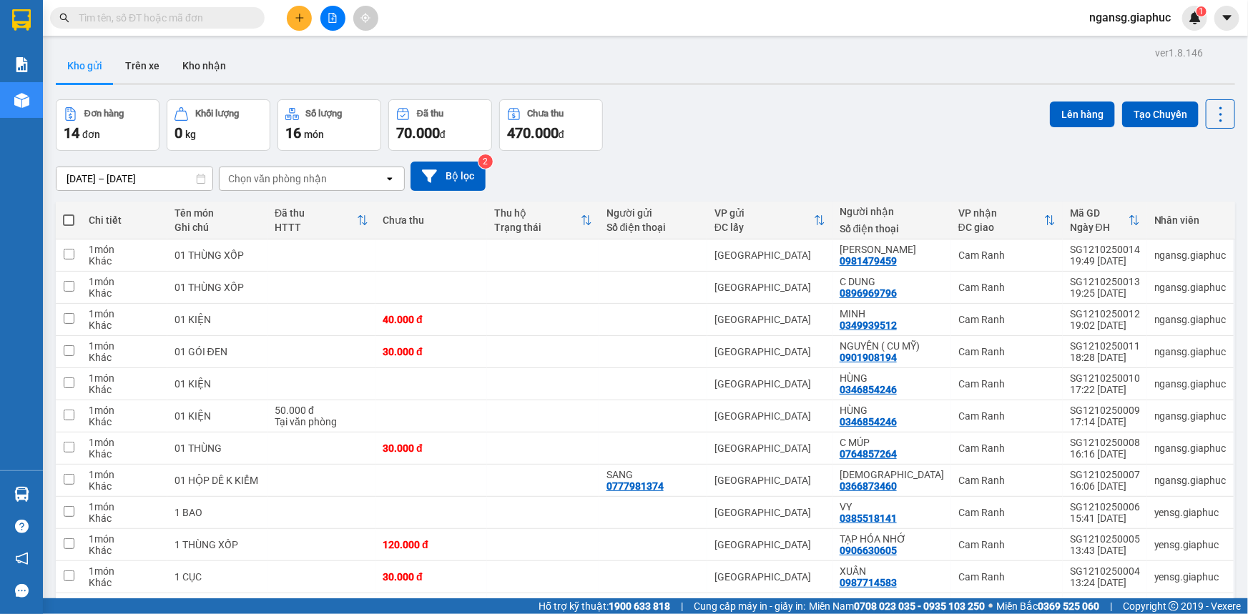
click at [725, 107] on div "Đơn hàng 14 đơn Khối lượng 0 kg Số lượng 16 món Đã thu 70.000 đ Chưa thu 470.00…" at bounding box center [645, 124] width 1179 height 51
click at [849, 122] on div "Đơn hàng 14 đơn Khối lượng 0 kg Số lượng 16 món Đã thu 70.000 đ Chưa thu 470.00…" at bounding box center [645, 124] width 1179 height 51
click at [871, 129] on div "Đơn hàng 14 đơn Khối lượng 0 kg Số lượng 16 món Đã thu 70.000 đ Chưa thu 470.00…" at bounding box center [645, 124] width 1179 height 51
click at [1123, 107] on button "Tạo Chuyến" at bounding box center [1160, 115] width 76 height 26
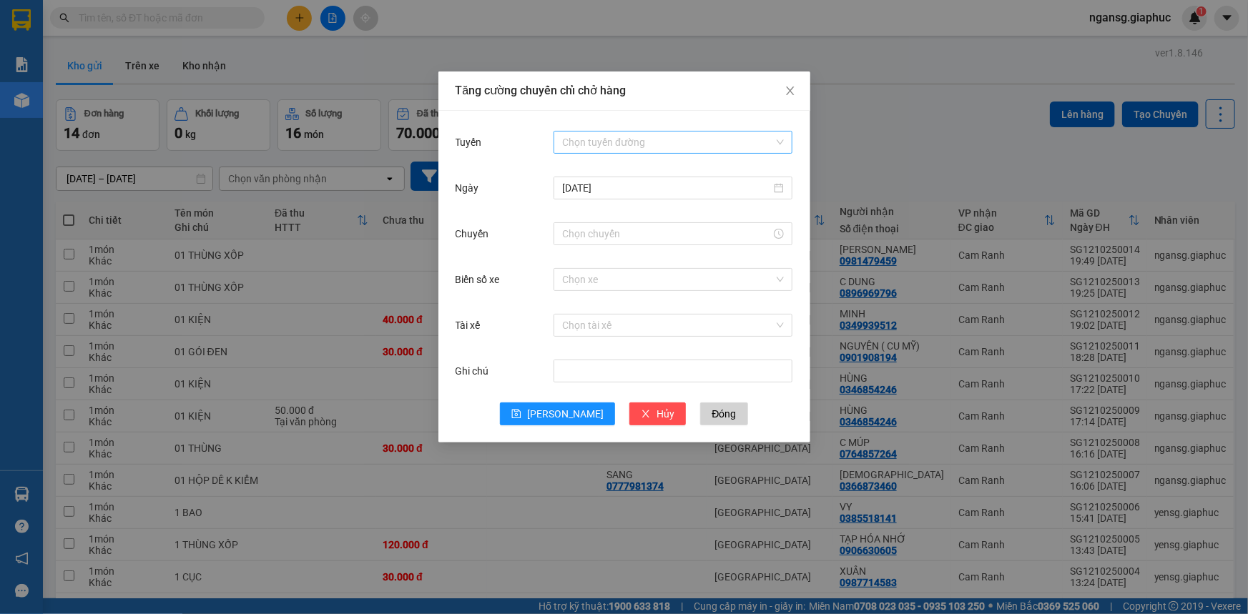
click at [639, 144] on input "Tuyến" at bounding box center [668, 142] width 212 height 21
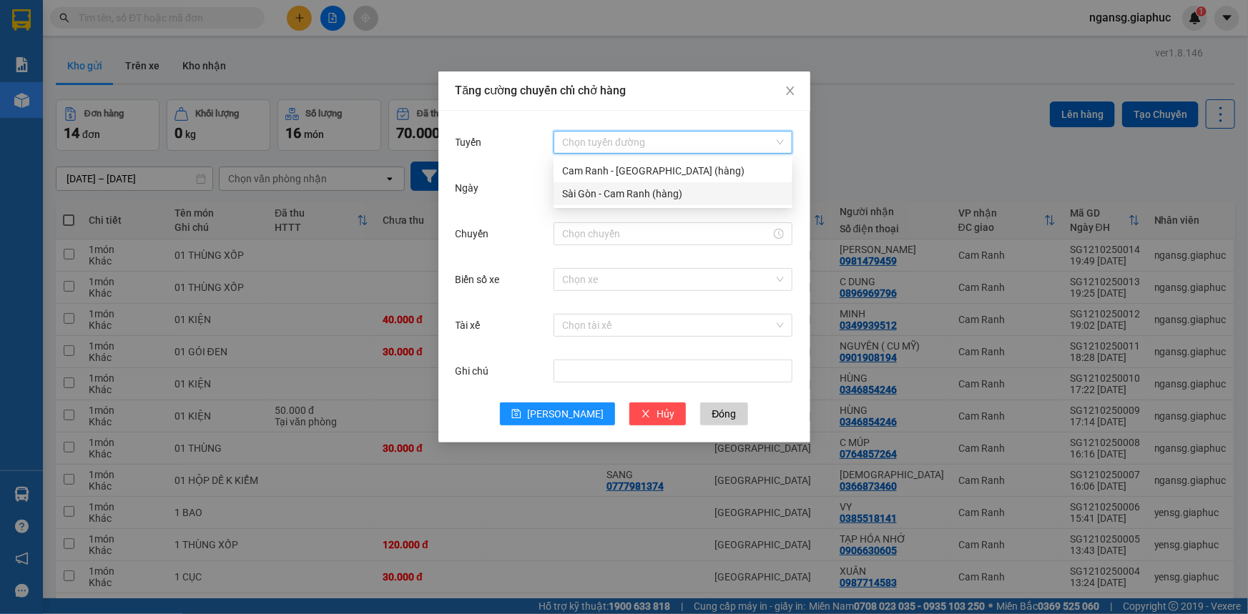
click at [614, 192] on div "Sài Gòn - Cam Ranh (hàng)" at bounding box center [673, 194] width 222 height 16
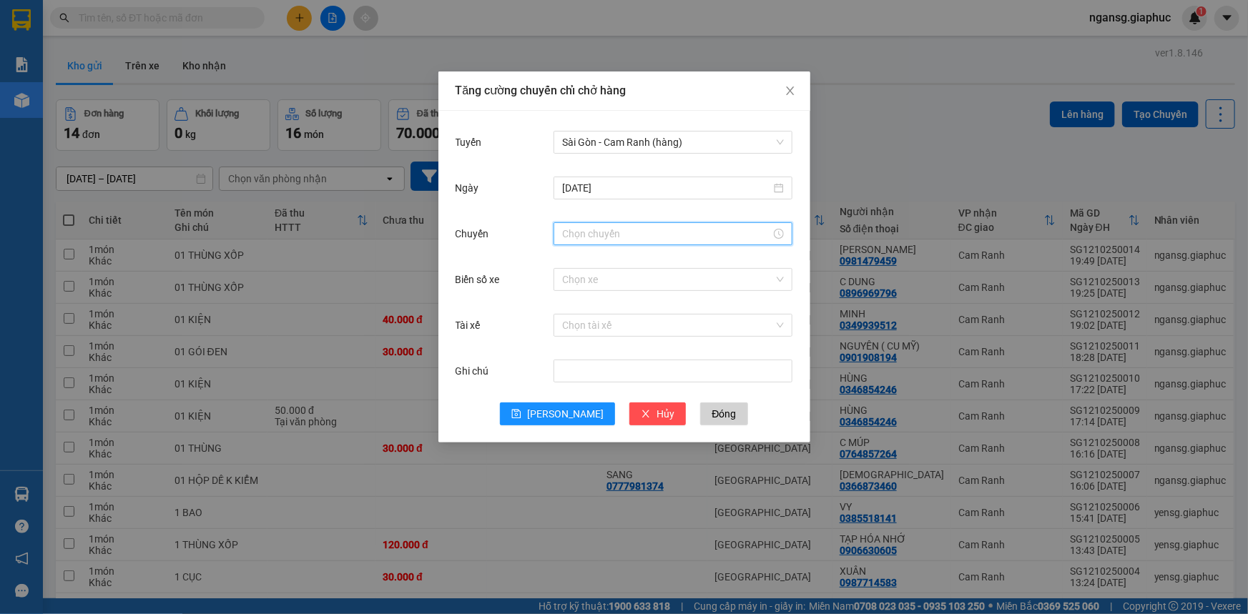
click at [593, 240] on input "Chuyến" at bounding box center [666, 234] width 209 height 16
click at [573, 377] on div "22" at bounding box center [573, 377] width 40 height 20
click at [613, 266] on div "10" at bounding box center [613, 267] width 39 height 20
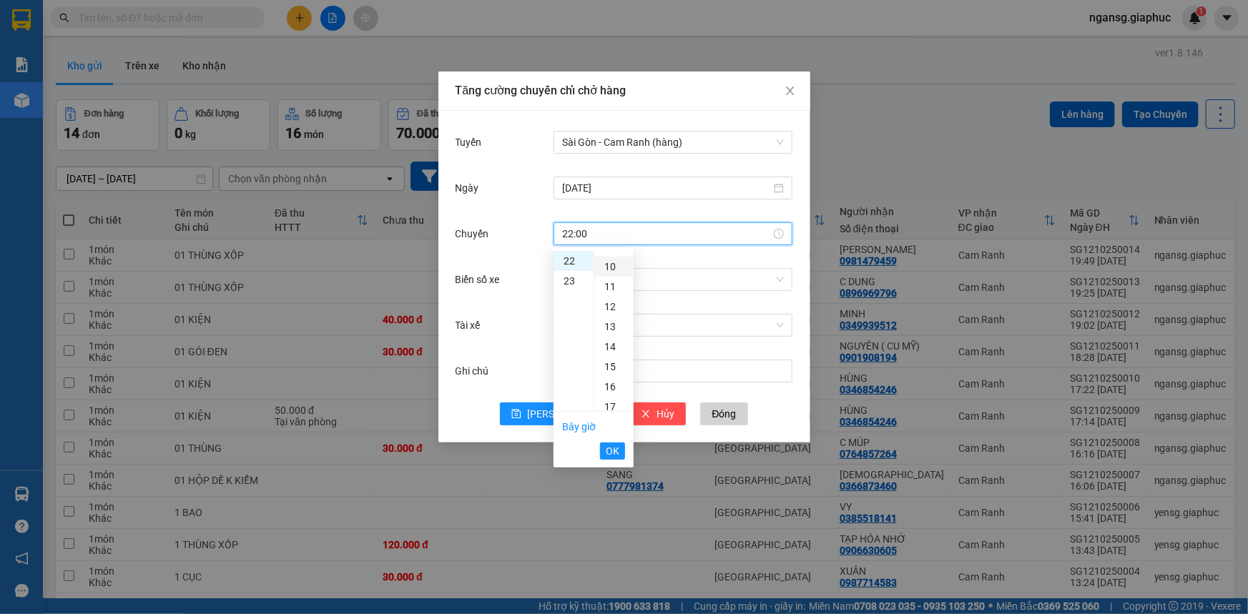
type input "22:10"
click at [613, 455] on span "OK" at bounding box center [613, 451] width 14 height 16
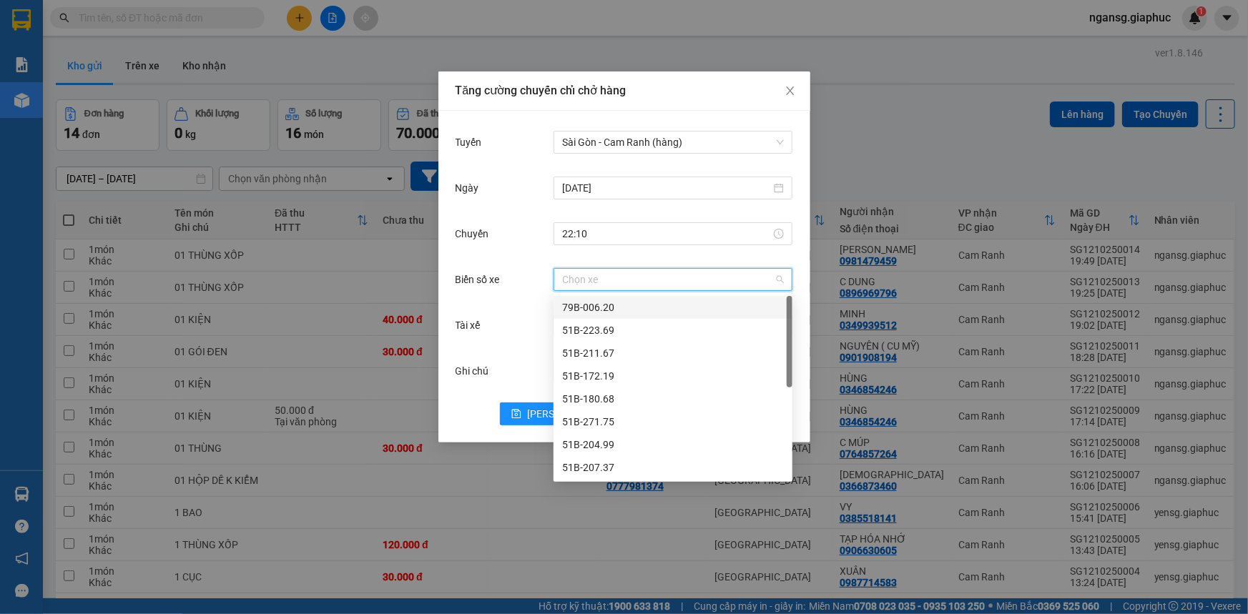
click at [609, 280] on input "Biển số xe" at bounding box center [668, 279] width 212 height 21
type input "67"
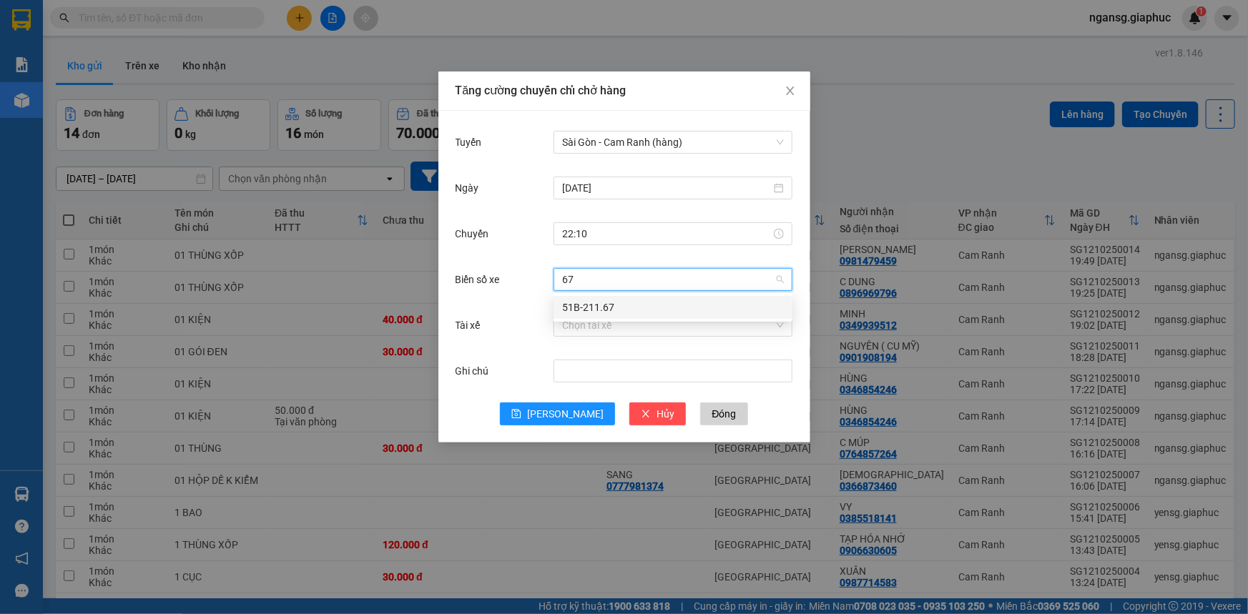
click at [601, 314] on div "51B-211.67" at bounding box center [673, 308] width 222 height 16
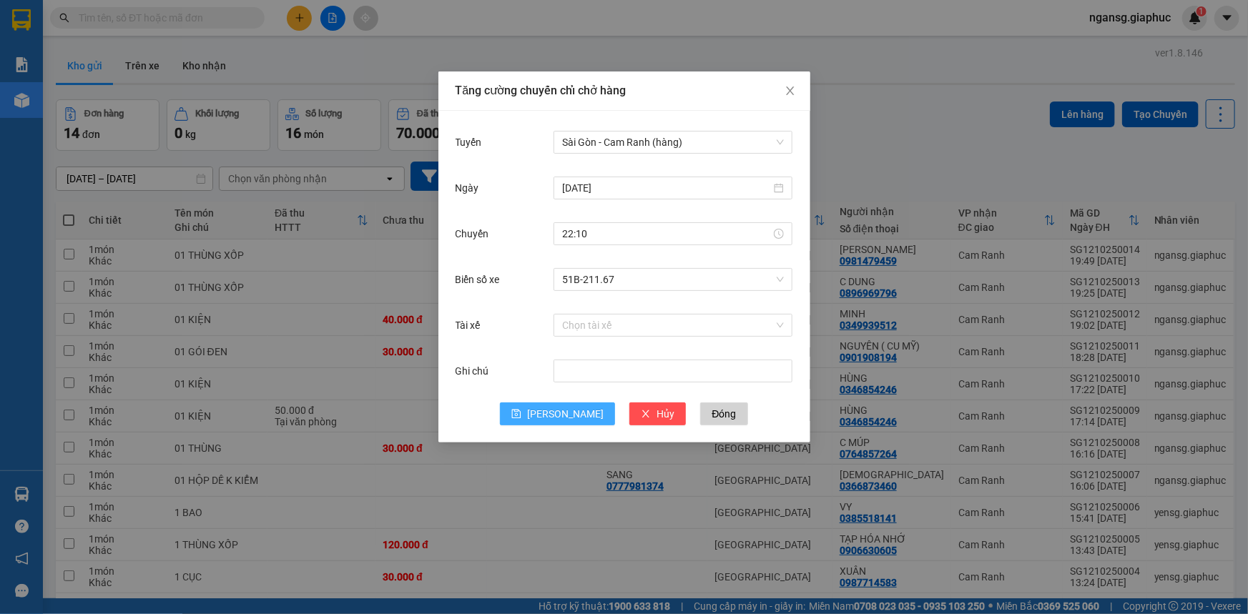
click at [559, 412] on span "[PERSON_NAME]" at bounding box center [565, 414] width 76 height 16
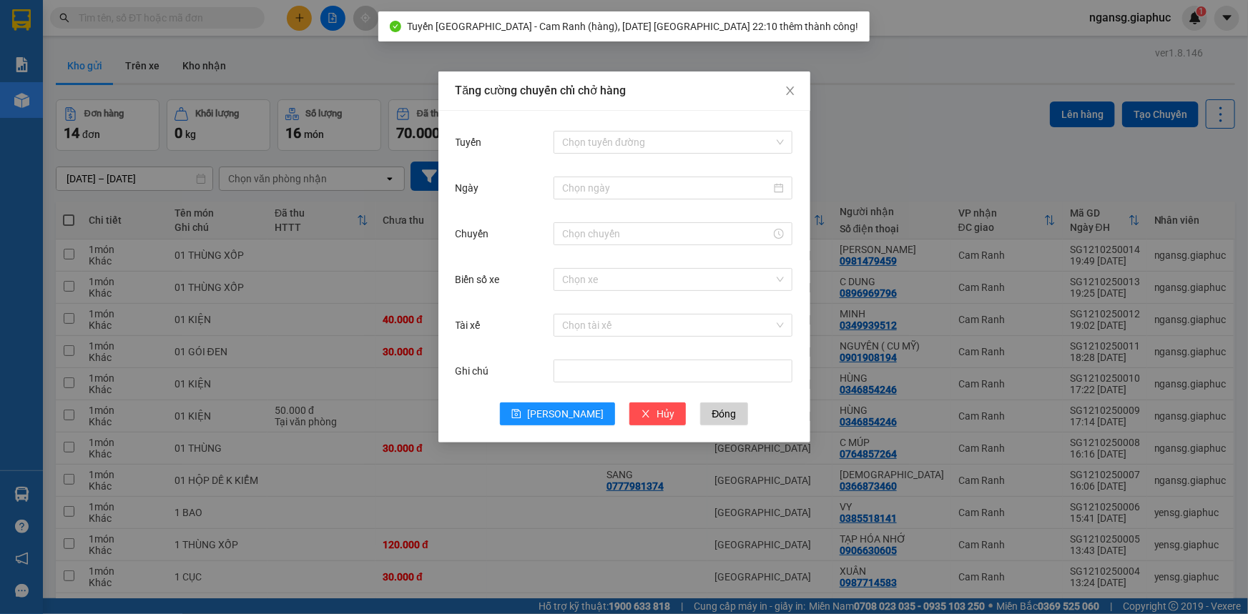
click at [857, 114] on div "Tăng cường chuyến chỉ chở hàng Tuyến Chọn tuyến đường Ngày Chuyến Biển số xe Ch…" at bounding box center [624, 307] width 1248 height 614
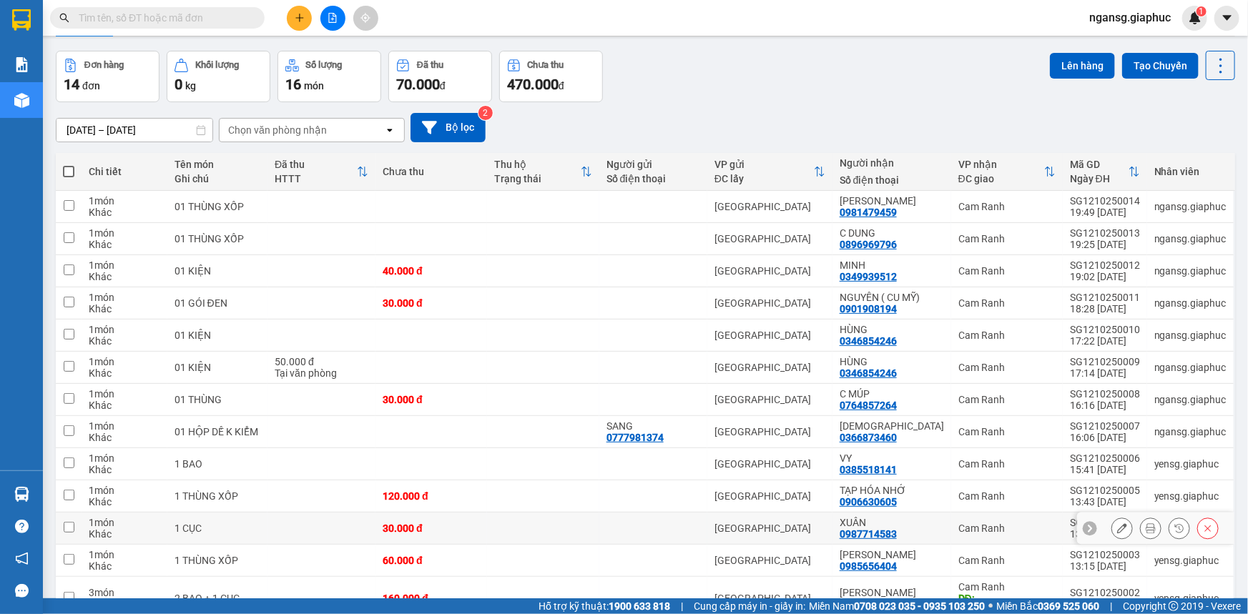
scroll to position [0, 0]
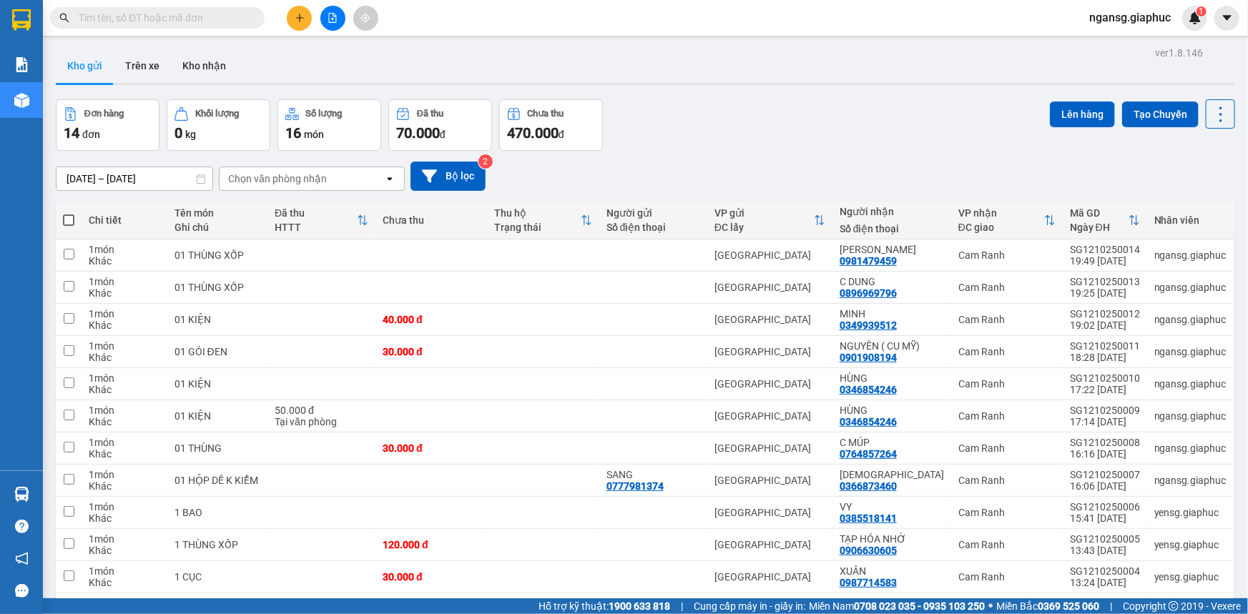
drag, startPoint x: 789, startPoint y: 122, endPoint x: 626, endPoint y: 93, distance: 166.2
click at [789, 122] on div "Đơn hàng 14 đơn Khối lượng 0 kg Số lượng 16 món Đã thu 70.000 đ Chưa thu 470.00…" at bounding box center [645, 124] width 1179 height 51
click at [835, 89] on div "ver 1.8.146 Kho gửi Trên xe Kho nhận Đơn hàng 14 đơn Khối lượng 0 kg Số lượng 1…" at bounding box center [645, 398] width 1190 height 710
click at [307, 21] on button at bounding box center [299, 18] width 25 height 25
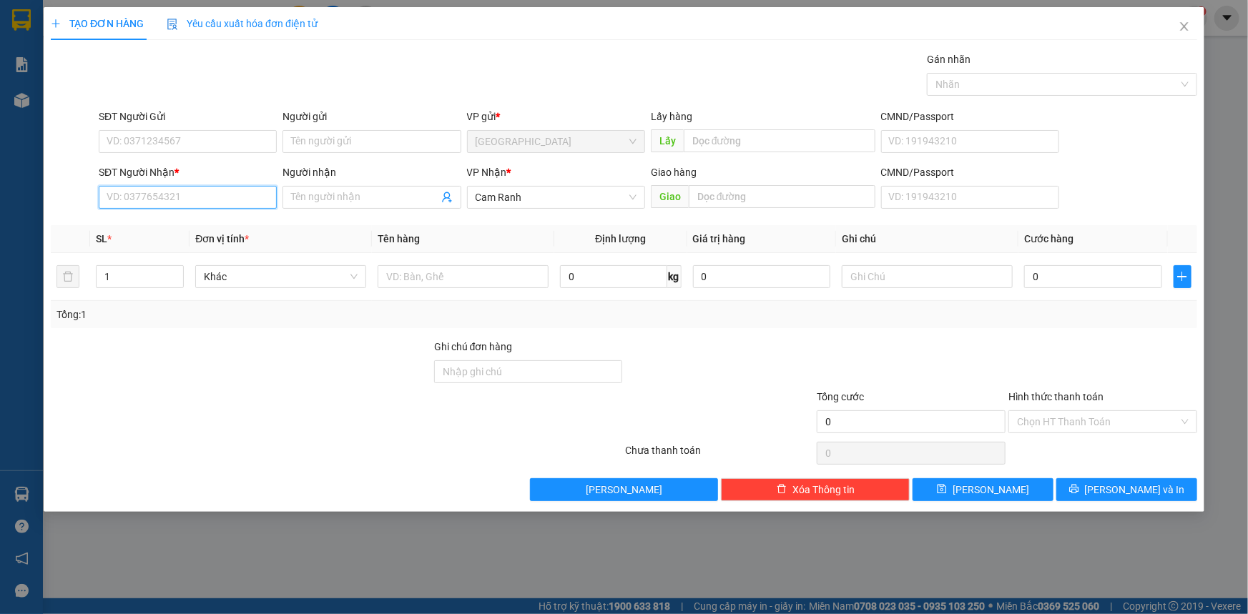
click at [250, 197] on input "SĐT Người Nhận *" at bounding box center [188, 197] width 178 height 23
click at [181, 229] on div "0818888879 - YÊN" at bounding box center [187, 226] width 161 height 16
type input "0818888879"
type input "YÊN"
type input "0818888879"
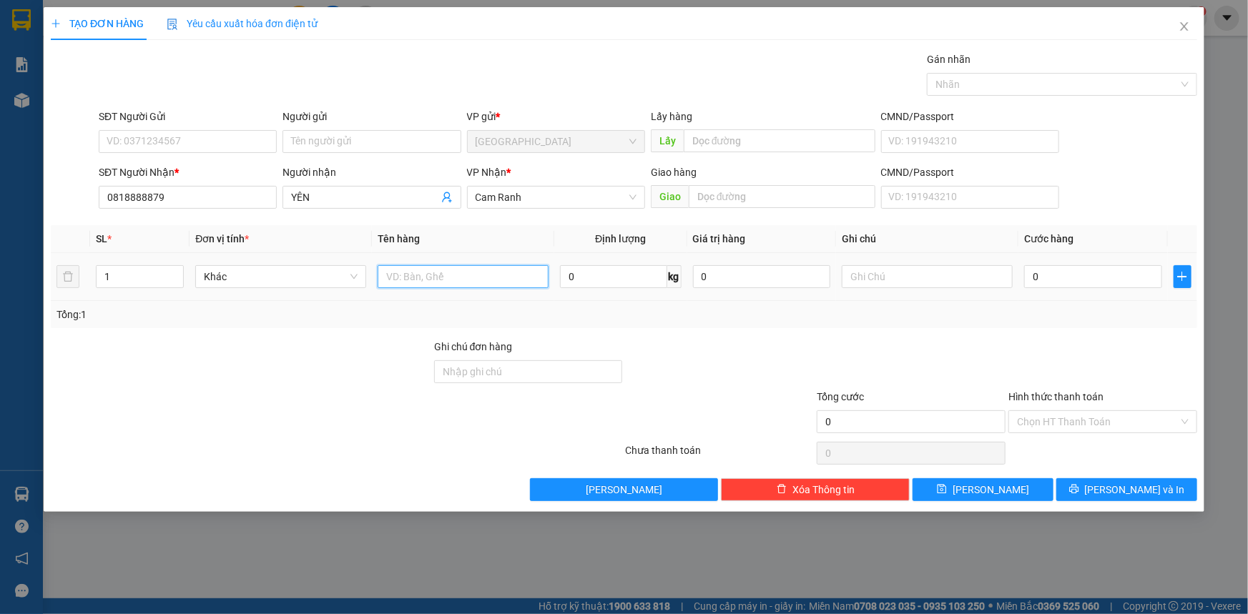
click at [467, 273] on input "text" at bounding box center [462, 276] width 171 height 23
type input "01 THÙNG"
click at [386, 407] on div at bounding box center [240, 414] width 383 height 50
click at [1125, 348] on div at bounding box center [1103, 364] width 192 height 50
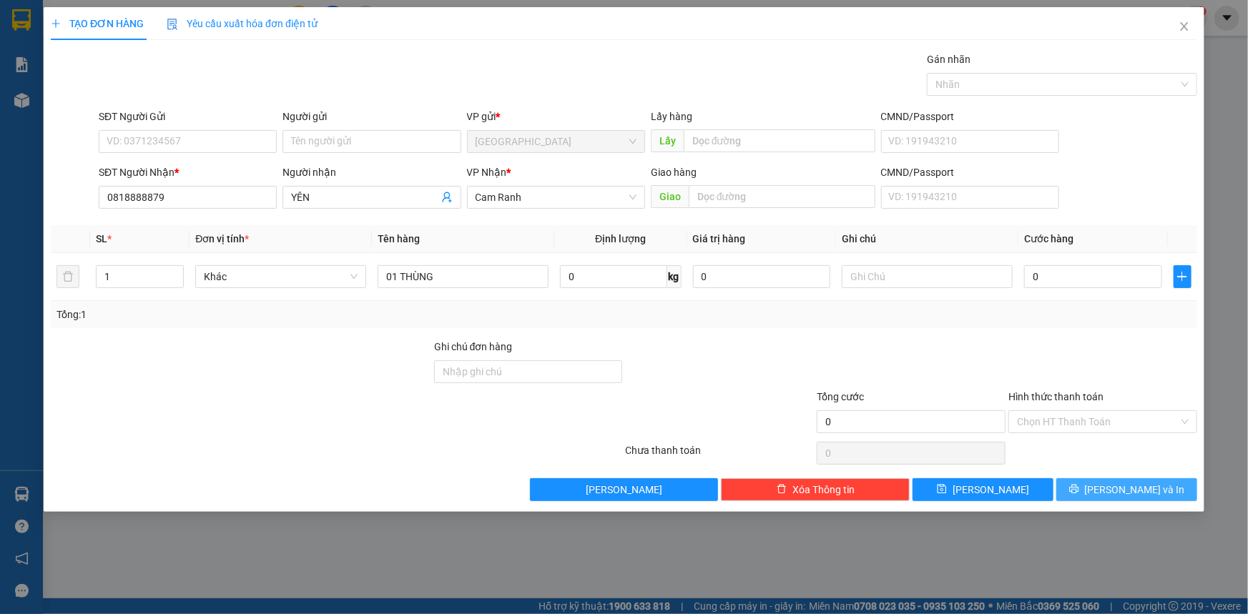
click at [1122, 492] on span "[PERSON_NAME] và In" at bounding box center [1135, 490] width 100 height 16
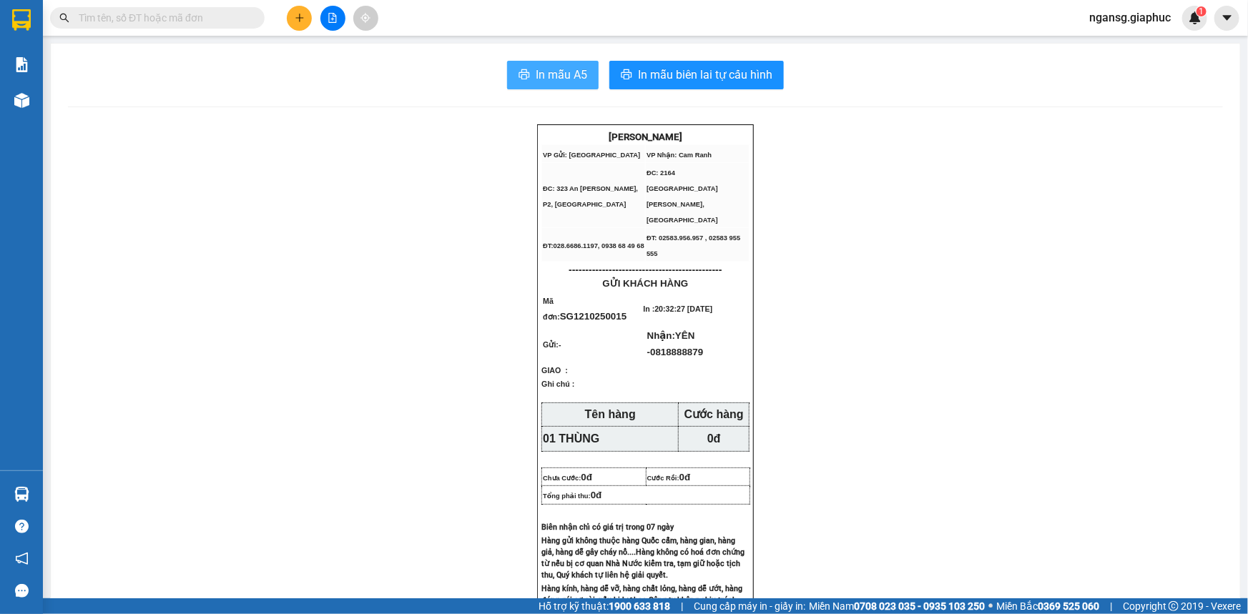
click at [535, 74] on span "In mẫu A5" at bounding box center [560, 75] width 51 height 18
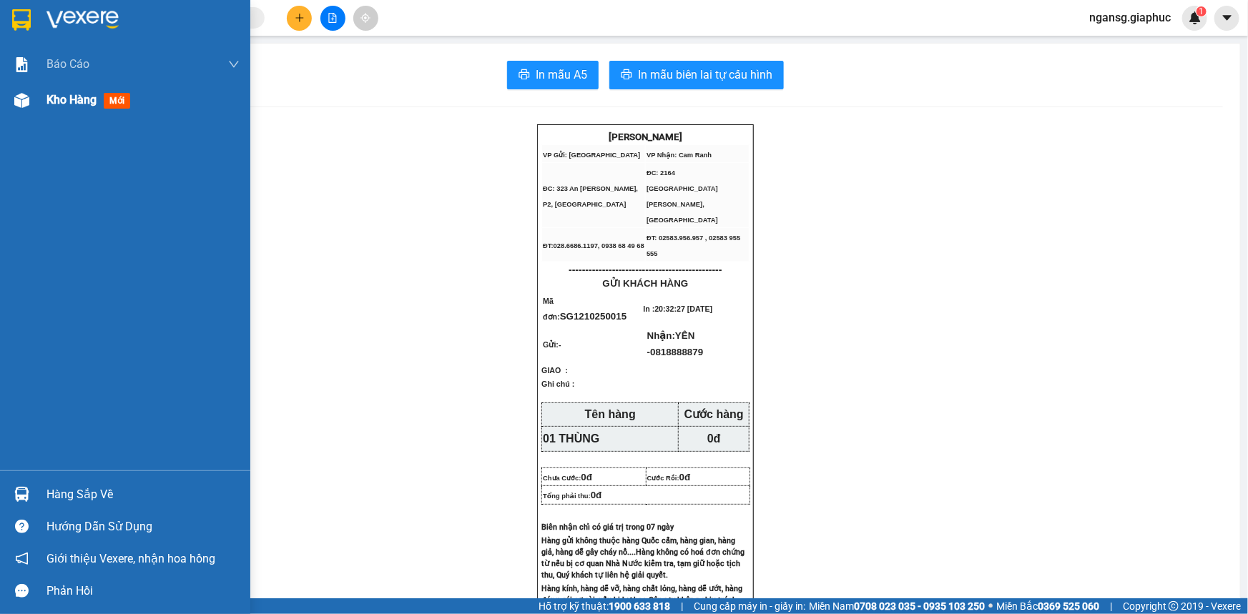
click at [96, 104] on span "Kho hàng" at bounding box center [71, 100] width 50 height 14
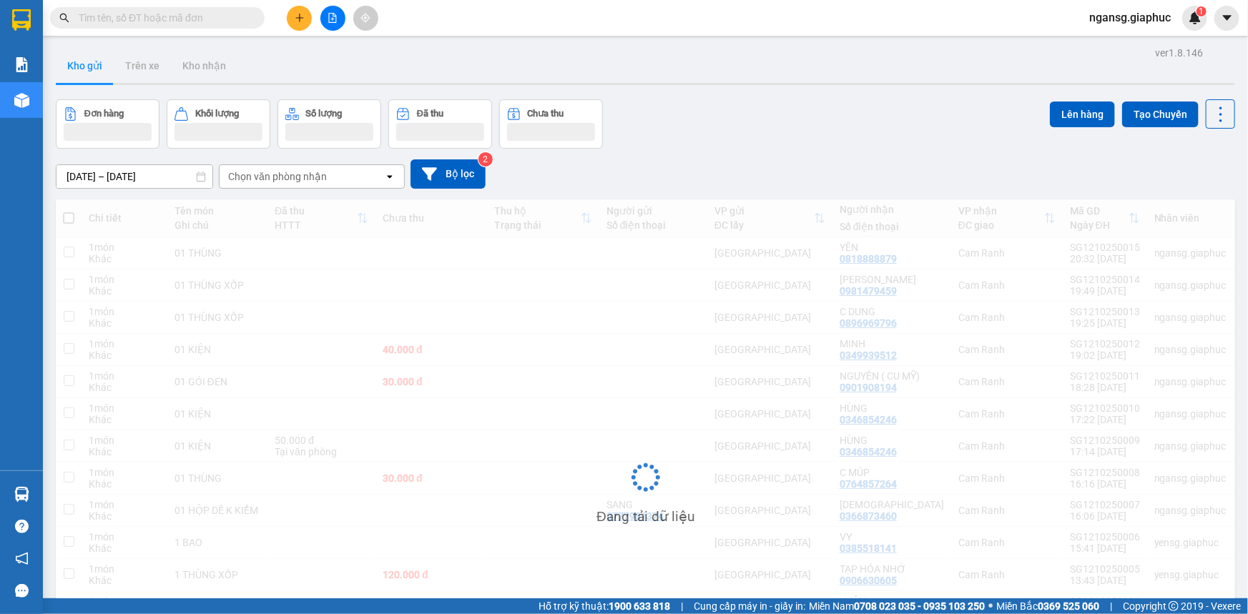
click at [799, 139] on div "Đơn hàng Khối lượng Số lượng Đã thu Chưa thu Lên hàng Tạo Chuyến" at bounding box center [645, 123] width 1179 height 49
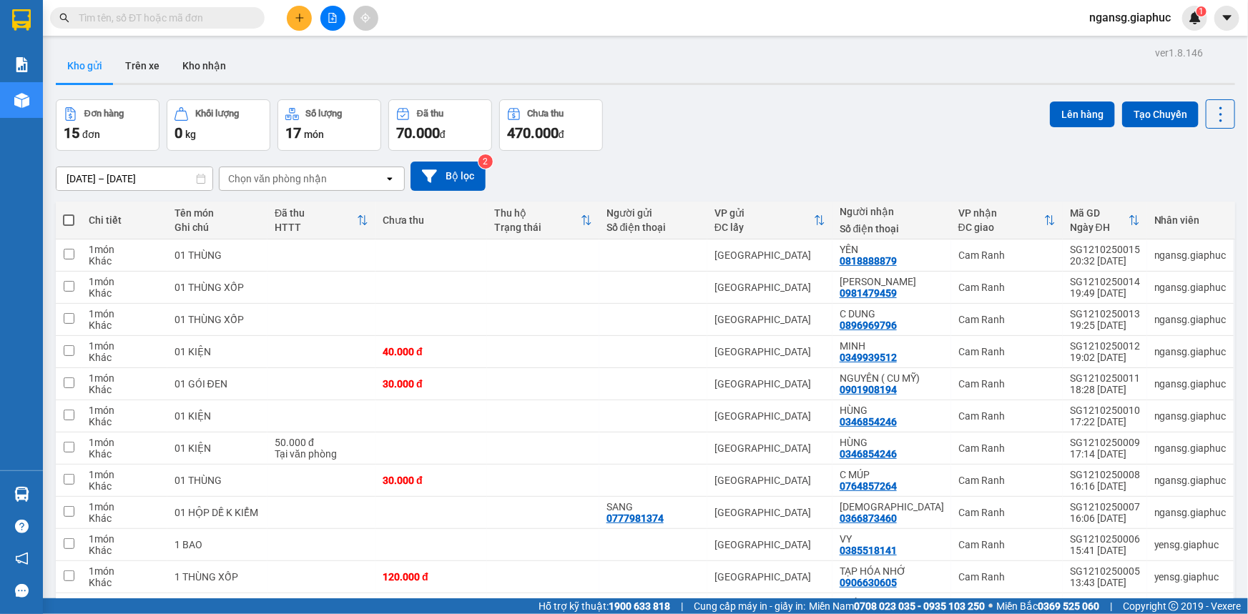
click at [804, 141] on div "Đơn hàng 15 đơn Khối lượng 0 kg Số lượng 17 món Đã thu 70.000 đ Chưa thu 470.00…" at bounding box center [645, 124] width 1179 height 51
click at [1117, 250] on icon at bounding box center [1122, 255] width 10 height 10
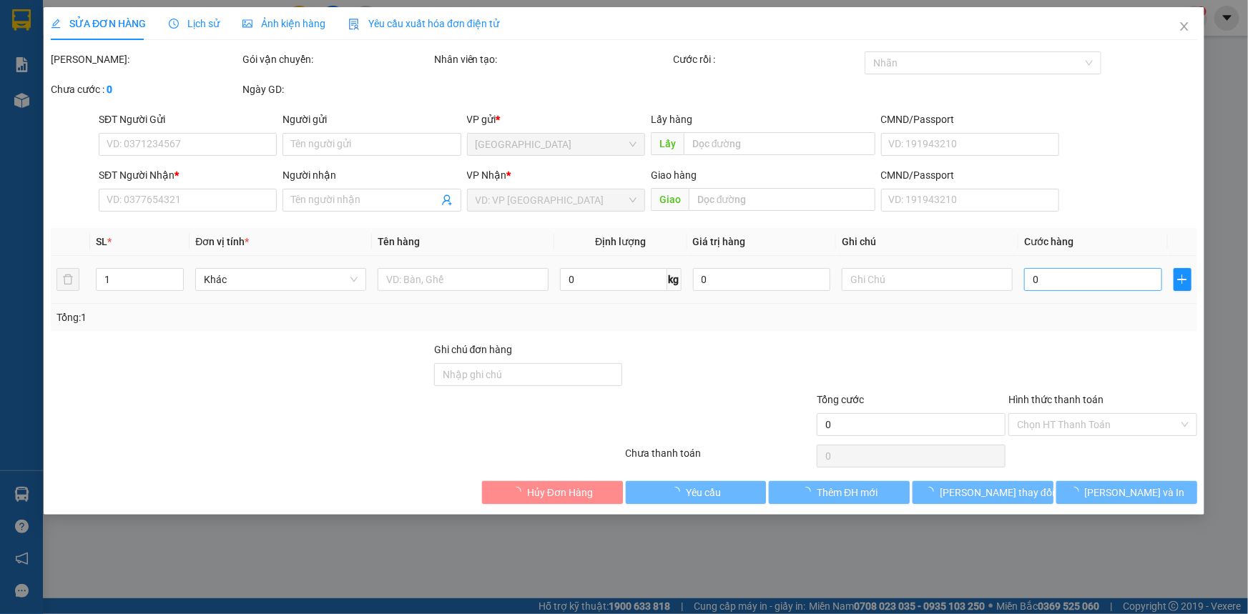
type input "0818888879"
type input "YÊN"
click at [1100, 270] on input "0" at bounding box center [1093, 279] width 138 height 23
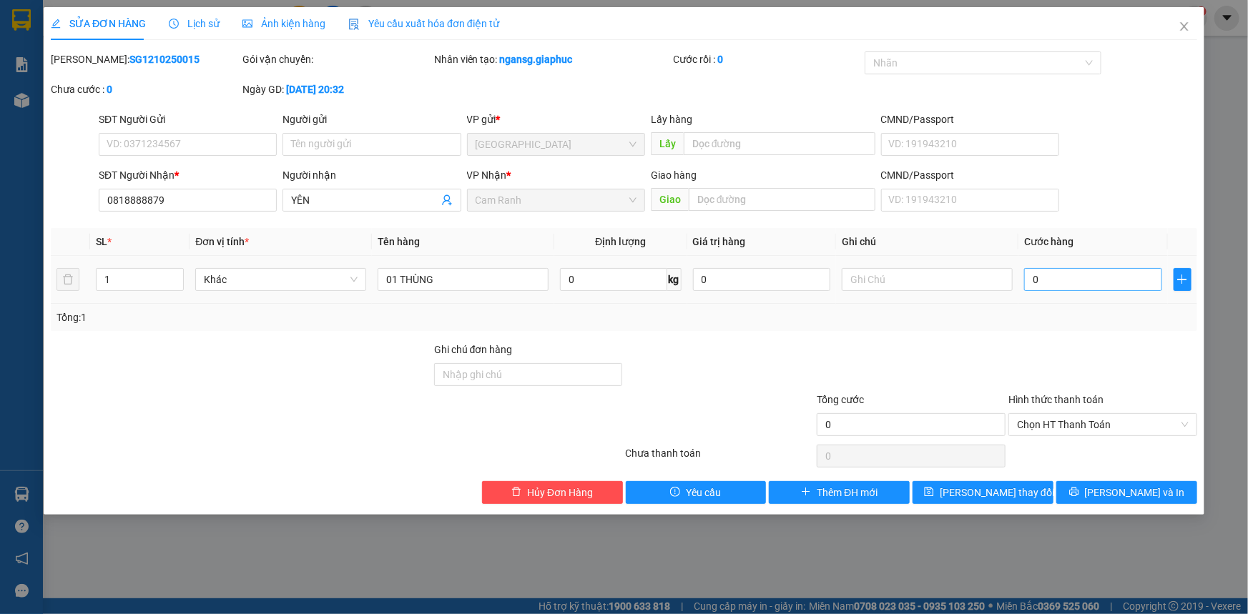
type input "5"
type input "50"
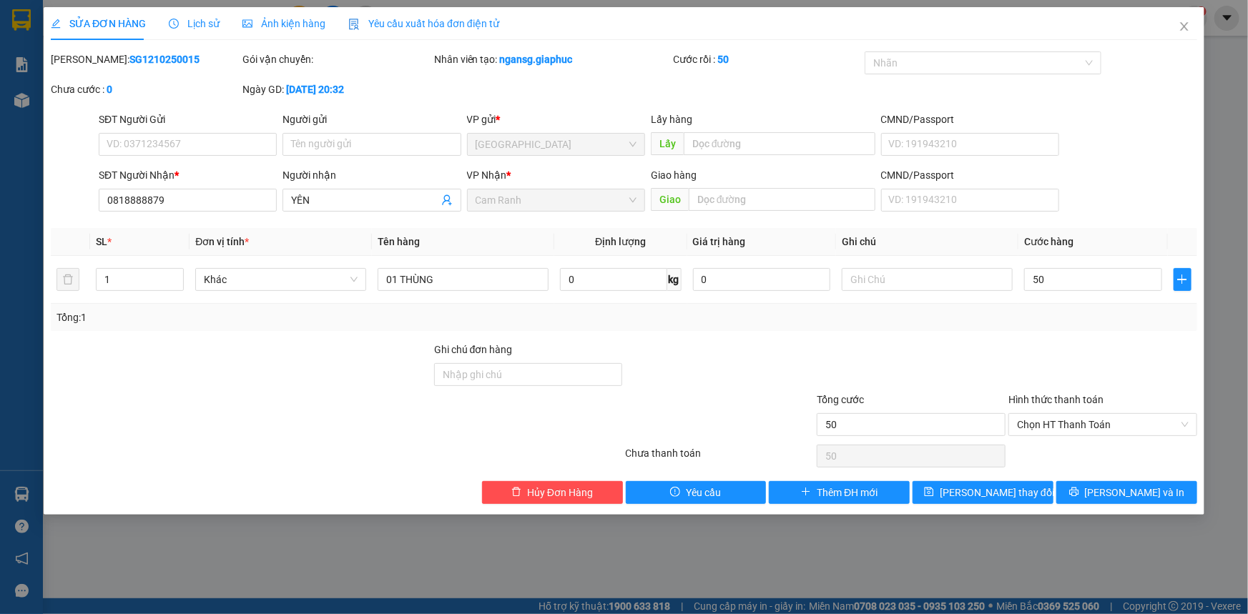
type input "50"
type input "50.000"
click at [1088, 315] on div "Tổng: 1" at bounding box center [623, 318] width 1135 height 16
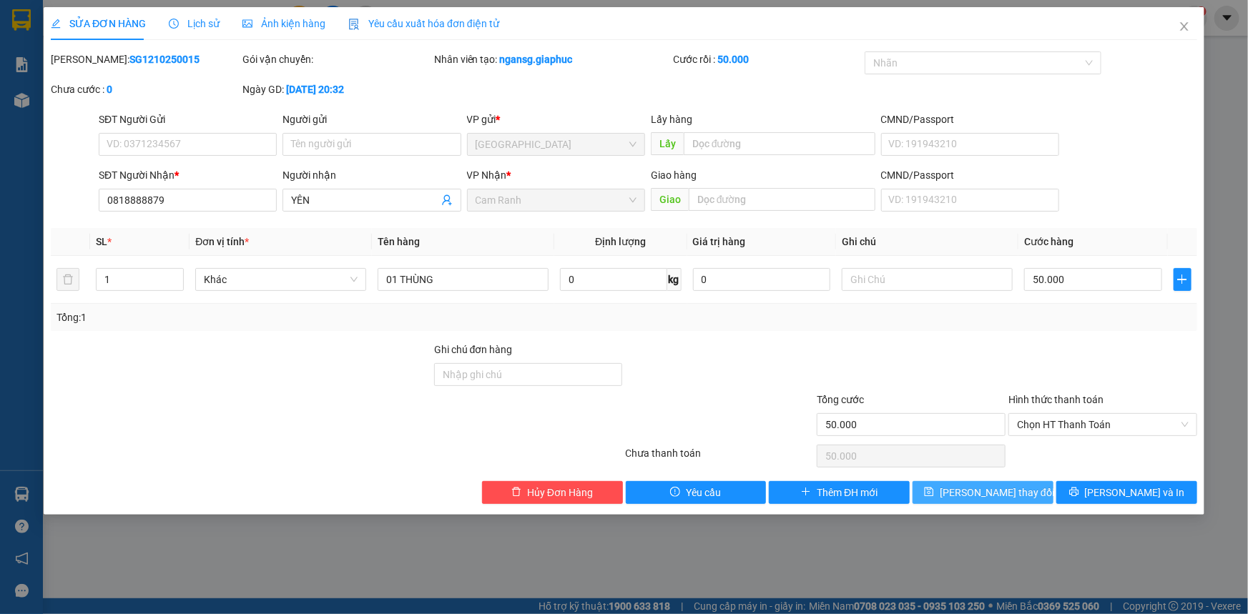
click at [988, 493] on span "[PERSON_NAME] thay đổi" at bounding box center [996, 493] width 114 height 16
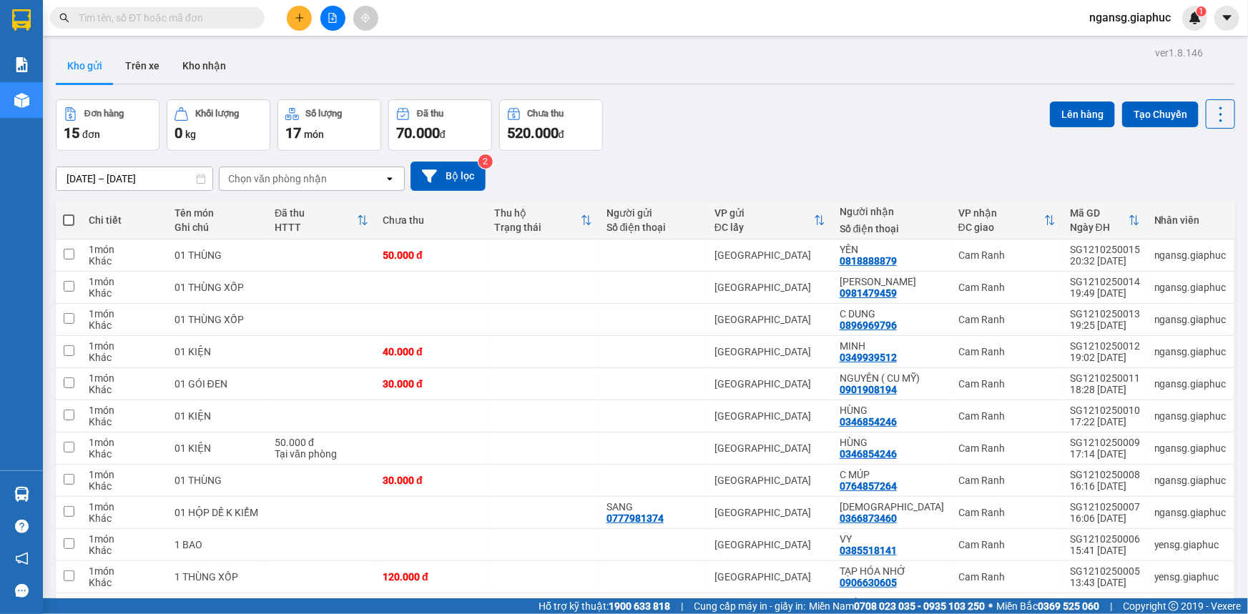
click at [814, 71] on div "Kho gửi Trên xe Kho nhận" at bounding box center [645, 68] width 1179 height 38
click at [850, 156] on div "[DATE] – [DATE] Press the down arrow key to interact with the calendar and sele…" at bounding box center [645, 176] width 1179 height 51
click at [791, 129] on div "Đơn hàng 15 đơn Khối lượng 0 kg Số lượng 17 món Đã thu 70.000 đ Chưa thu 520.00…" at bounding box center [645, 124] width 1179 height 51
click at [915, 127] on div "Đơn hàng 15 đơn Khối lượng 0 kg Số lượng 17 món Đã thu 70.000 đ Chưa thu 520.00…" at bounding box center [645, 124] width 1179 height 51
click at [827, 122] on div "Đơn hàng 15 đơn Khối lượng 0 kg Số lượng 17 món Đã thu 70.000 đ Chưa thu 520.00…" at bounding box center [645, 124] width 1179 height 51
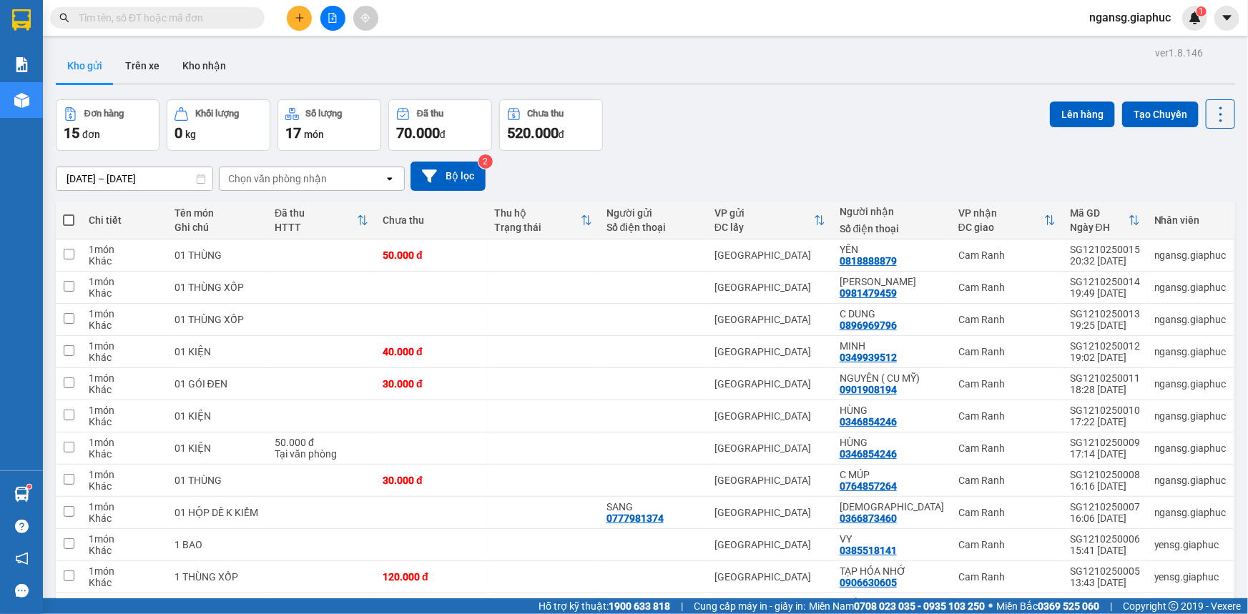
click at [625, 142] on div "Đơn hàng 15 đơn Khối lượng 0 kg Số lượng 17 món Đã thu 70.000 đ Chưa thu 520.00…" at bounding box center [645, 124] width 1179 height 51
drag, startPoint x: 828, startPoint y: 122, endPoint x: 701, endPoint y: 120, distance: 127.3
click at [828, 122] on div "Đơn hàng 15 đơn Khối lượng 0 kg Số lượng 17 món Đã thu 70.000 đ Chưa thu 520.00…" at bounding box center [645, 124] width 1179 height 51
click at [68, 220] on span at bounding box center [68, 219] width 11 height 11
click at [69, 213] on input "checkbox" at bounding box center [69, 213] width 0 height 0
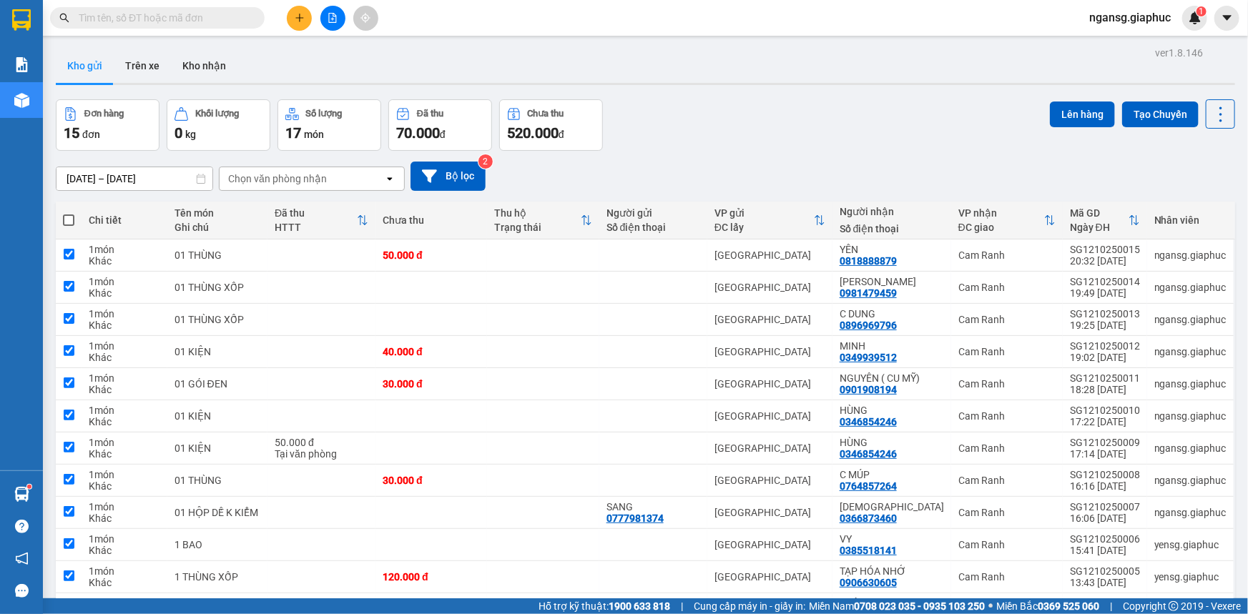
checkbox input "true"
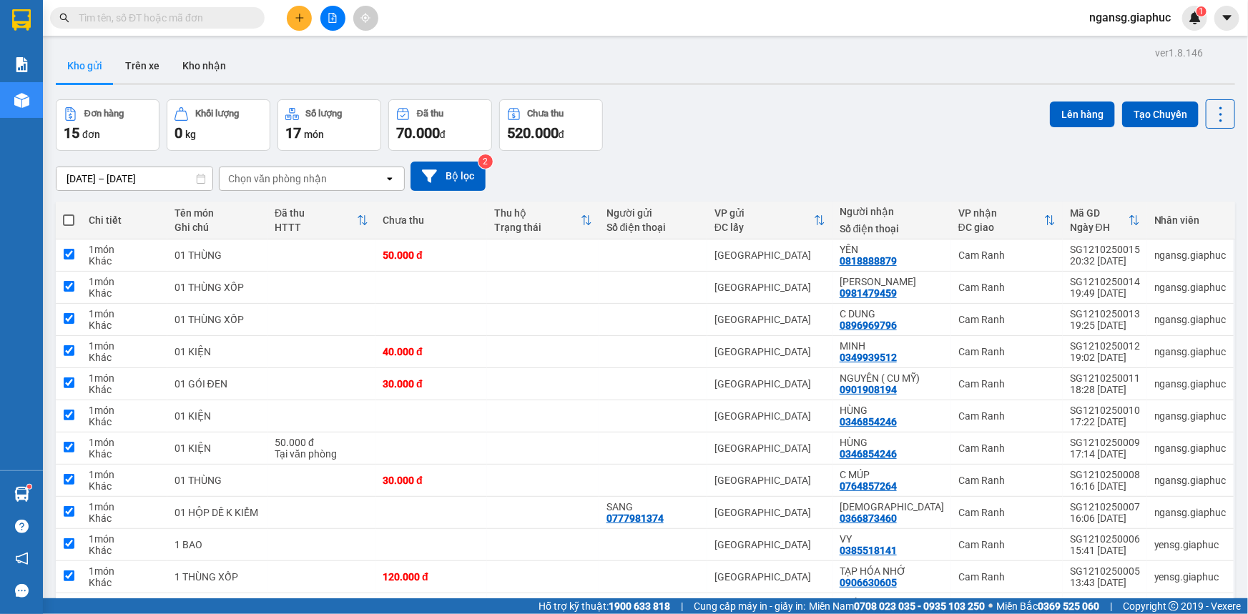
checkbox input "true"
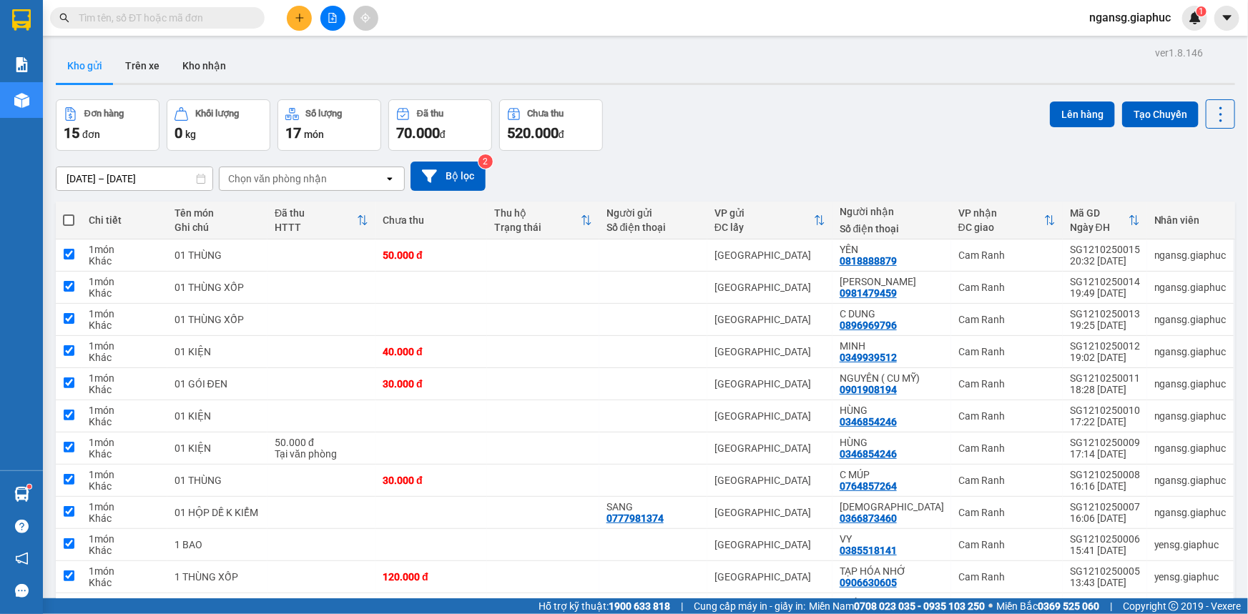
checkbox input "true"
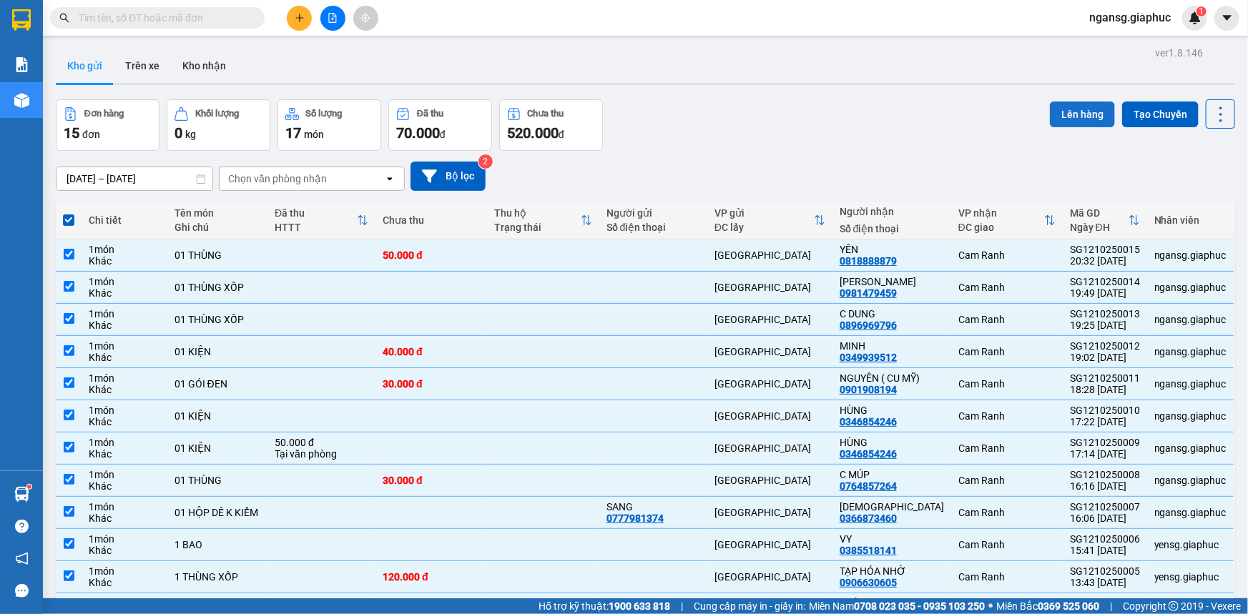
click at [1070, 114] on button "Lên hàng" at bounding box center [1082, 115] width 65 height 26
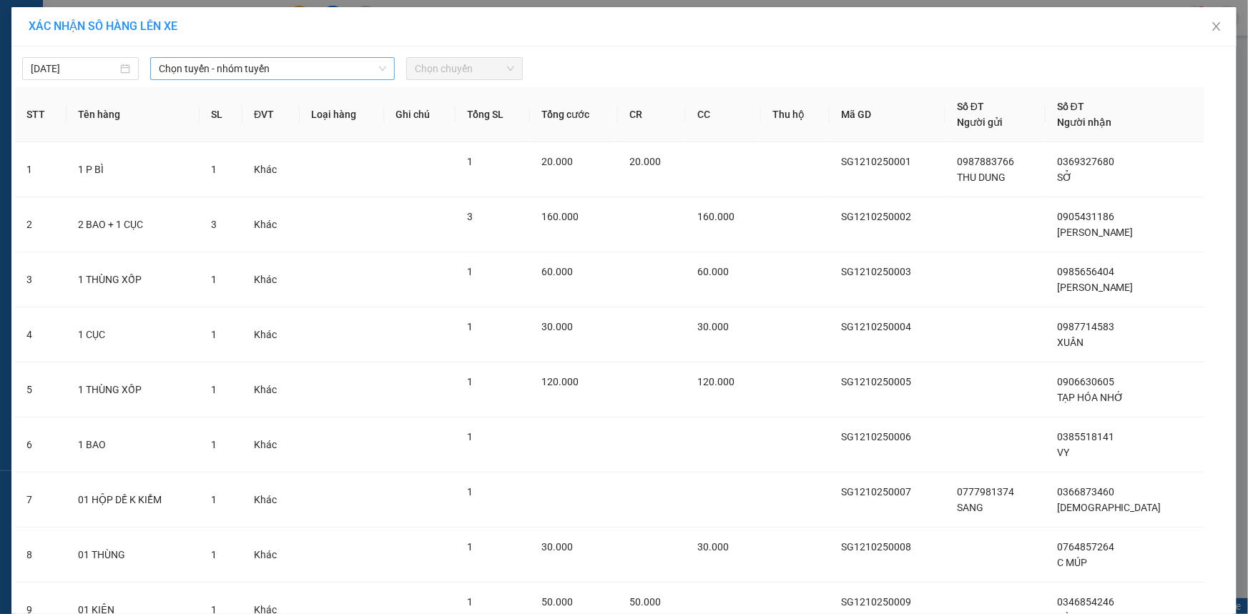
click at [245, 73] on span "Chọn tuyến - nhóm tuyến" at bounding box center [272, 68] width 227 height 21
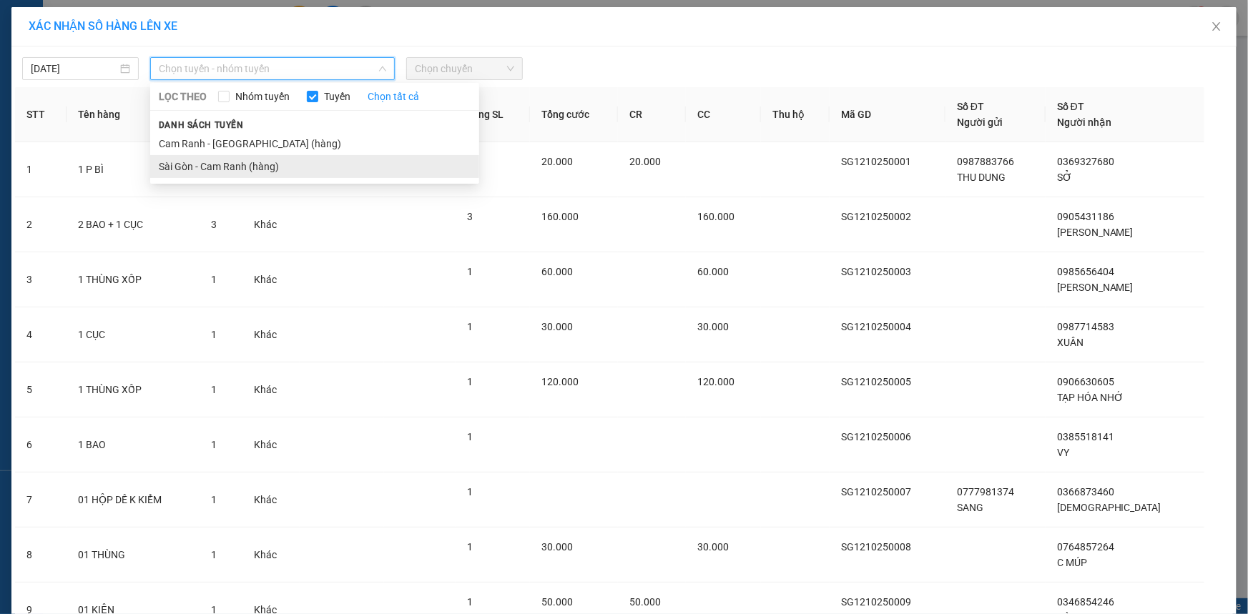
click at [232, 166] on li "Sài Gòn - Cam Ranh (hàng)" at bounding box center [314, 166] width 329 height 23
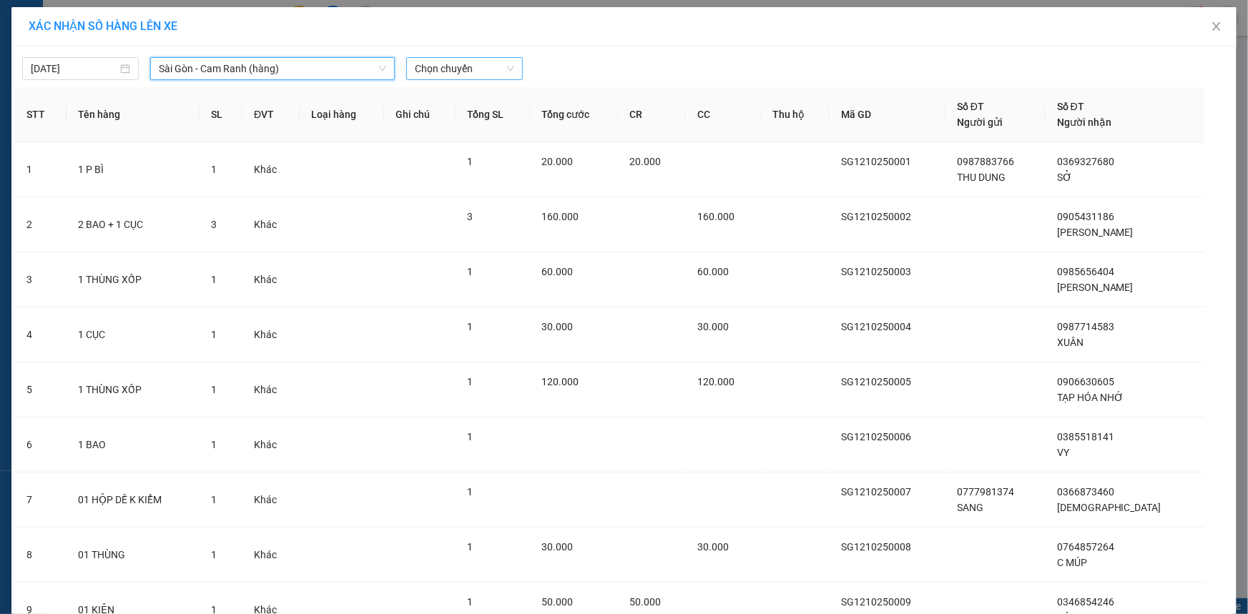
click at [446, 69] on span "Chọn chuyến" at bounding box center [464, 68] width 99 height 21
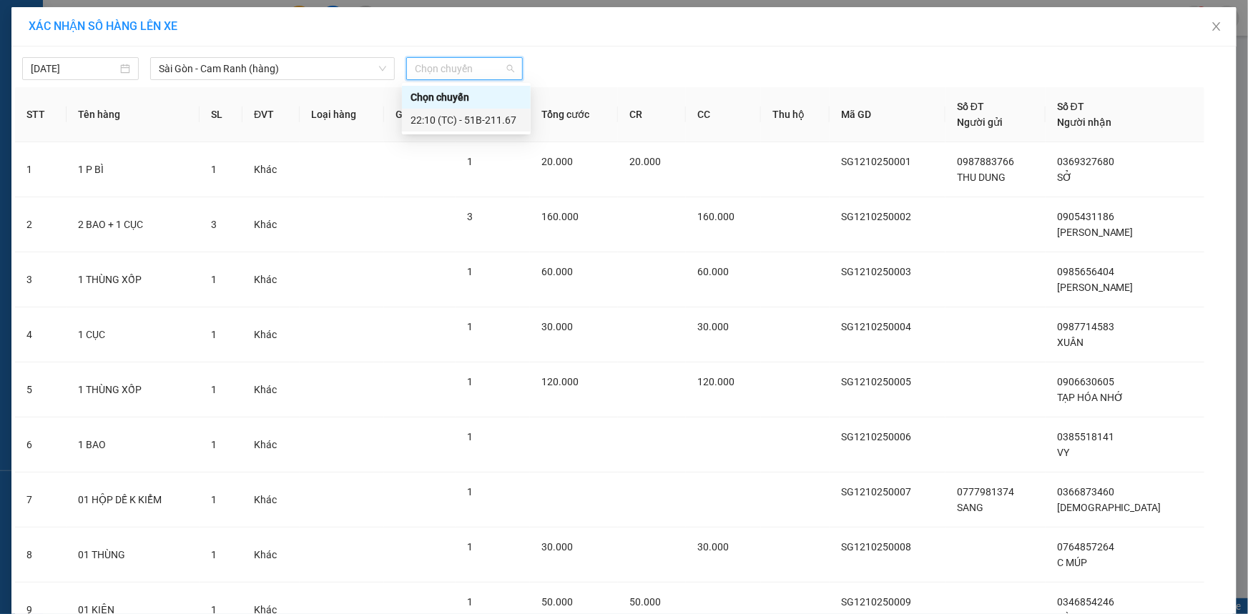
click at [480, 120] on div "22:10 (TC) - 51B-211.67" at bounding box center [466, 120] width 112 height 16
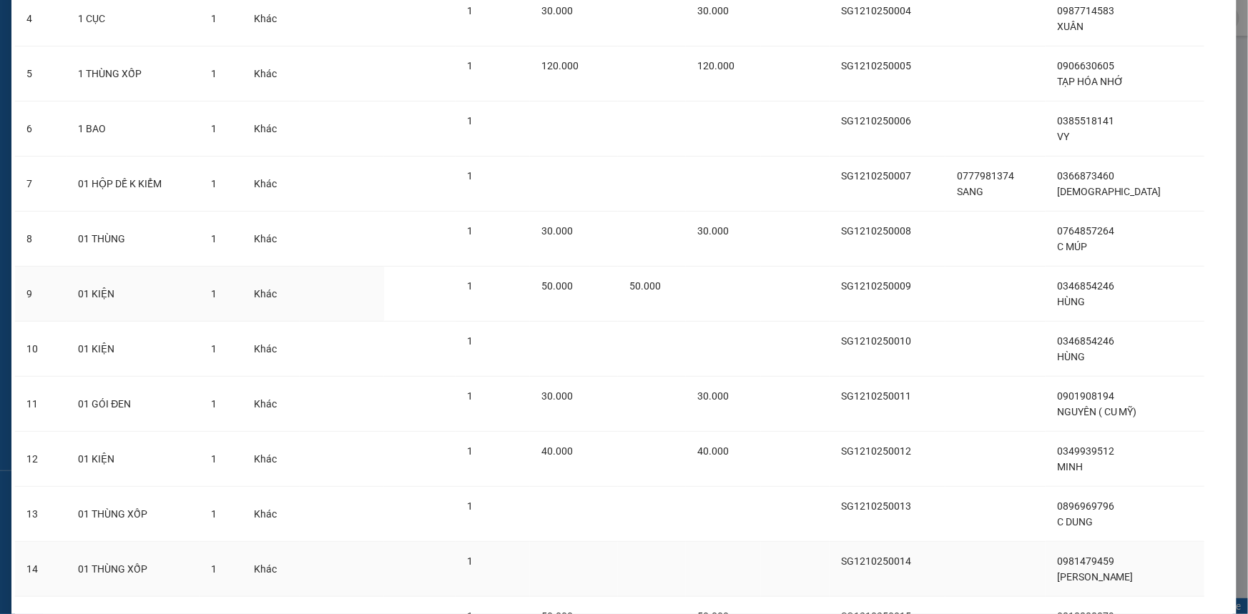
scroll to position [465, 0]
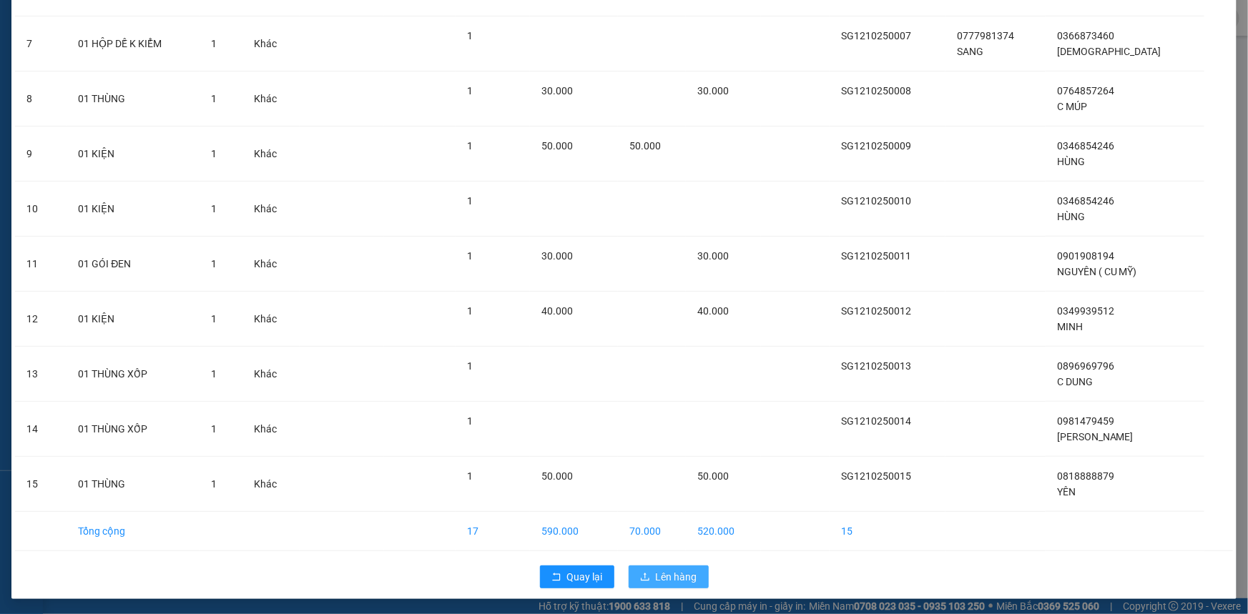
click at [664, 578] on span "Lên hàng" at bounding box center [676, 577] width 41 height 16
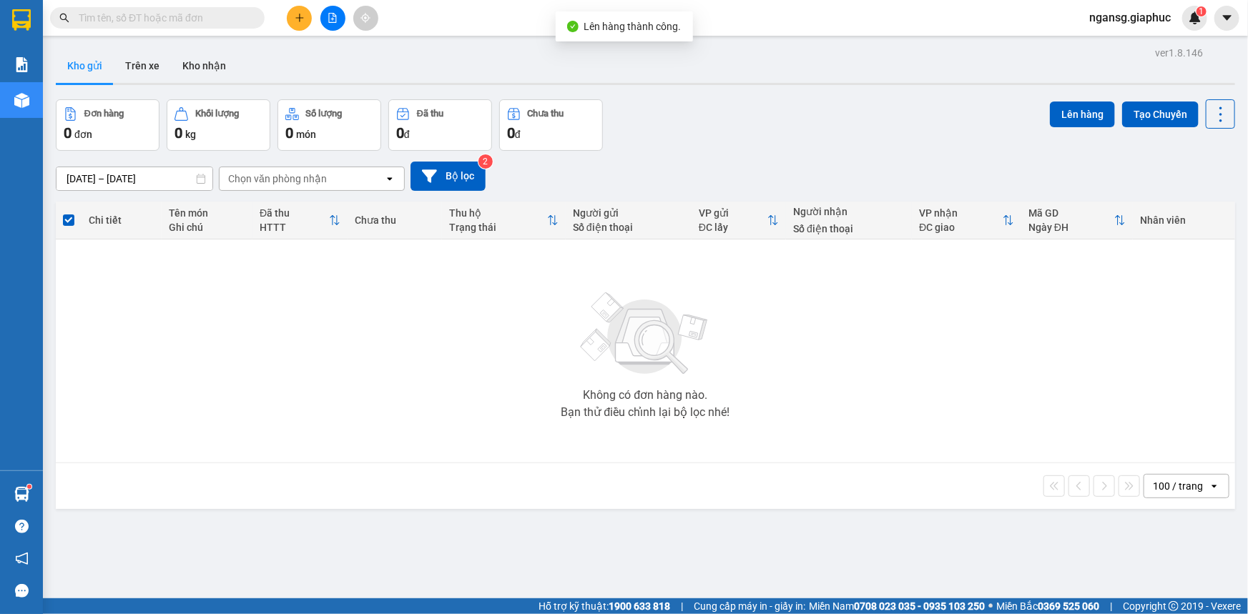
click at [822, 135] on div "Đơn hàng 0 đơn Khối lượng 0 kg Số lượng 0 món Đã thu 0 đ Chưa thu 0 đ Lên hàng …" at bounding box center [645, 124] width 1179 height 51
click at [332, 20] on icon "file-add" at bounding box center [333, 18] width 8 height 10
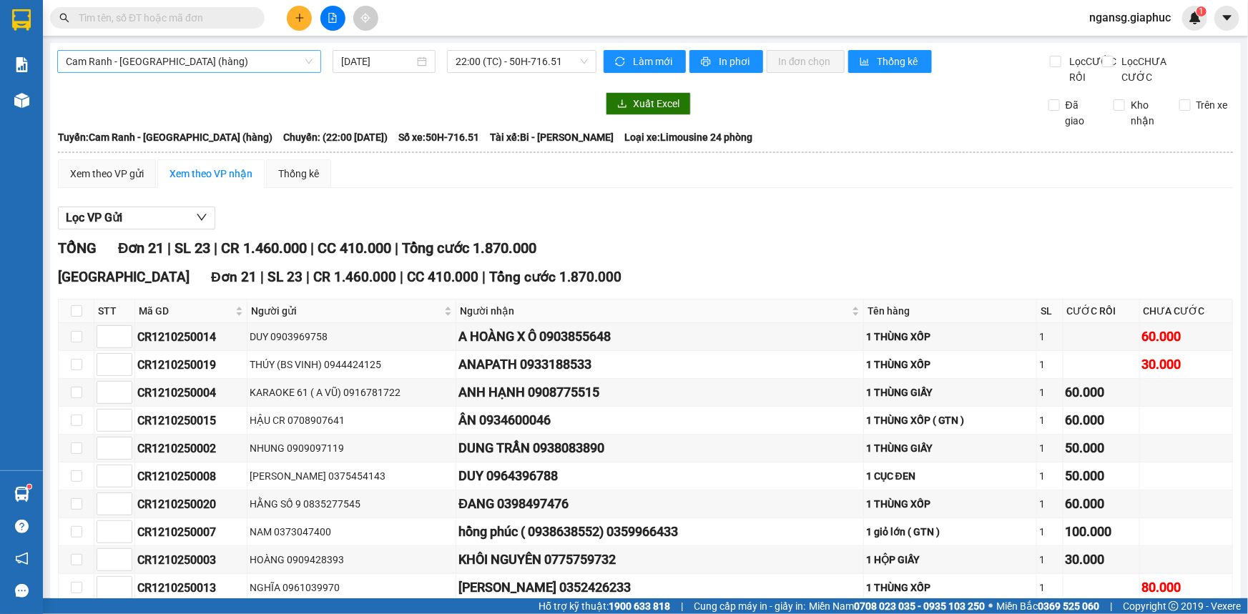
click at [150, 65] on span "Cam Ranh - [GEOGRAPHIC_DATA] (hàng)" at bounding box center [189, 61] width 247 height 21
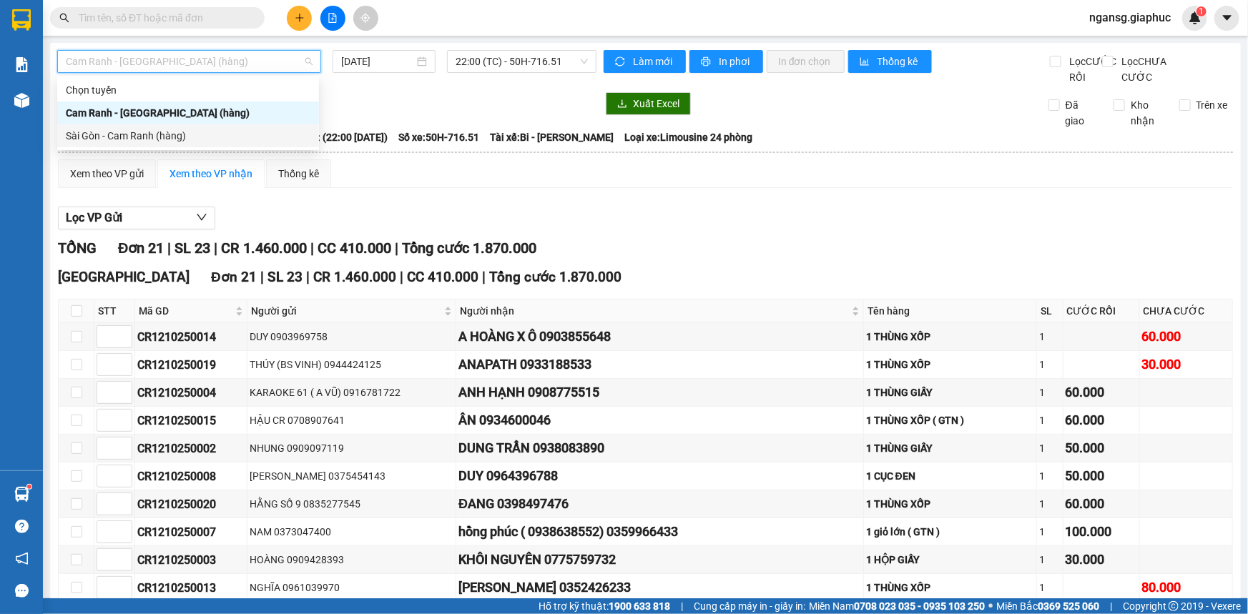
click at [148, 135] on div "Sài Gòn - Cam Ranh (hàng)" at bounding box center [188, 136] width 245 height 16
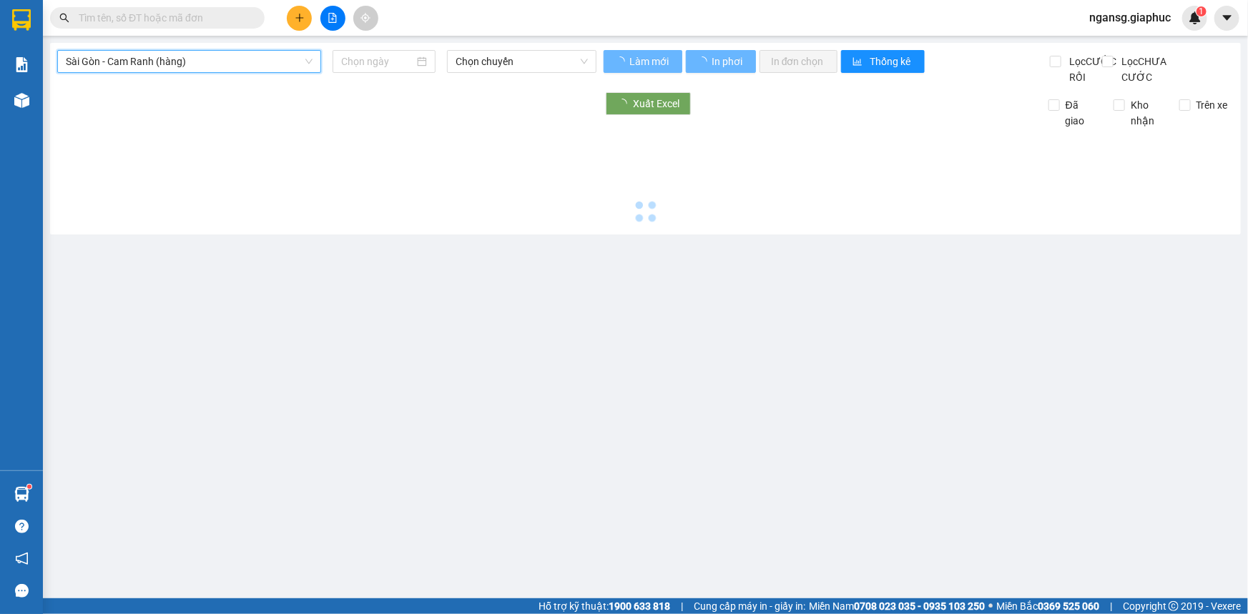
type input "[DATE]"
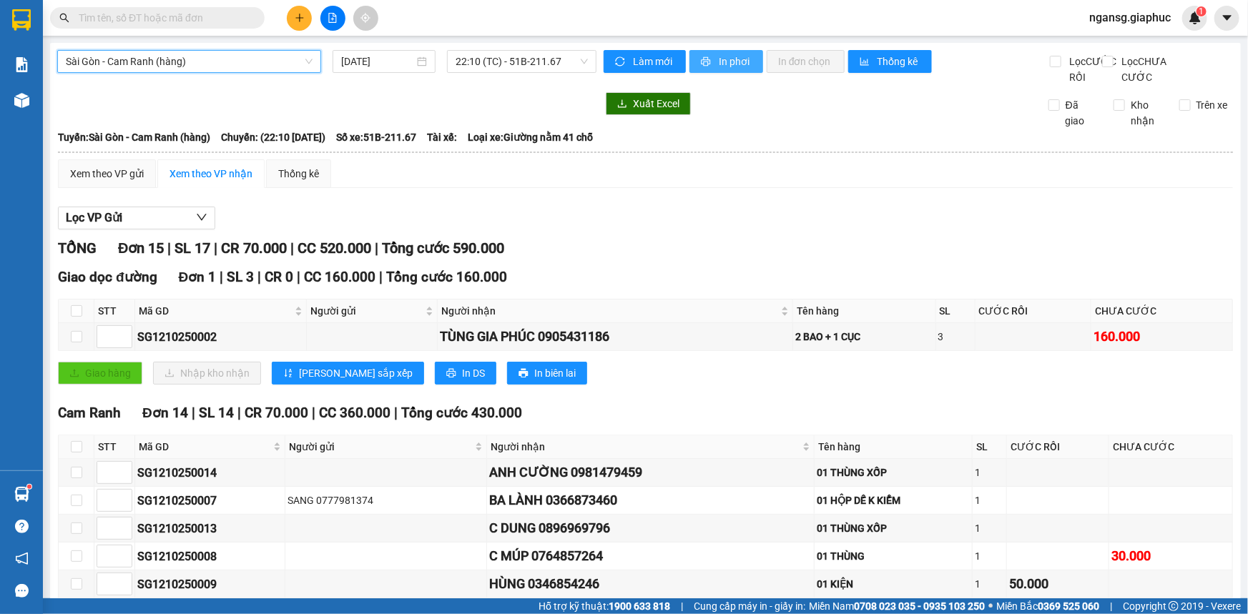
click at [704, 64] on icon "printer" at bounding box center [705, 61] width 9 height 9
drag, startPoint x: 734, startPoint y: 62, endPoint x: 736, endPoint y: 93, distance: 30.8
click at [734, 62] on span "In phơi" at bounding box center [735, 62] width 33 height 16
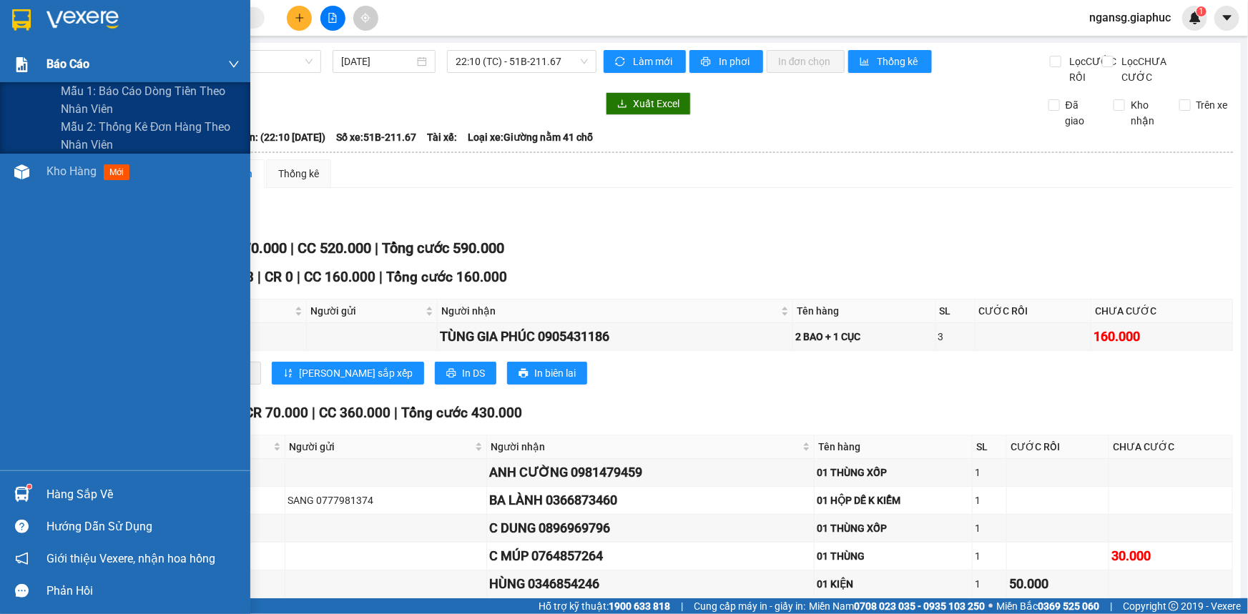
click at [28, 58] on img at bounding box center [21, 64] width 15 height 15
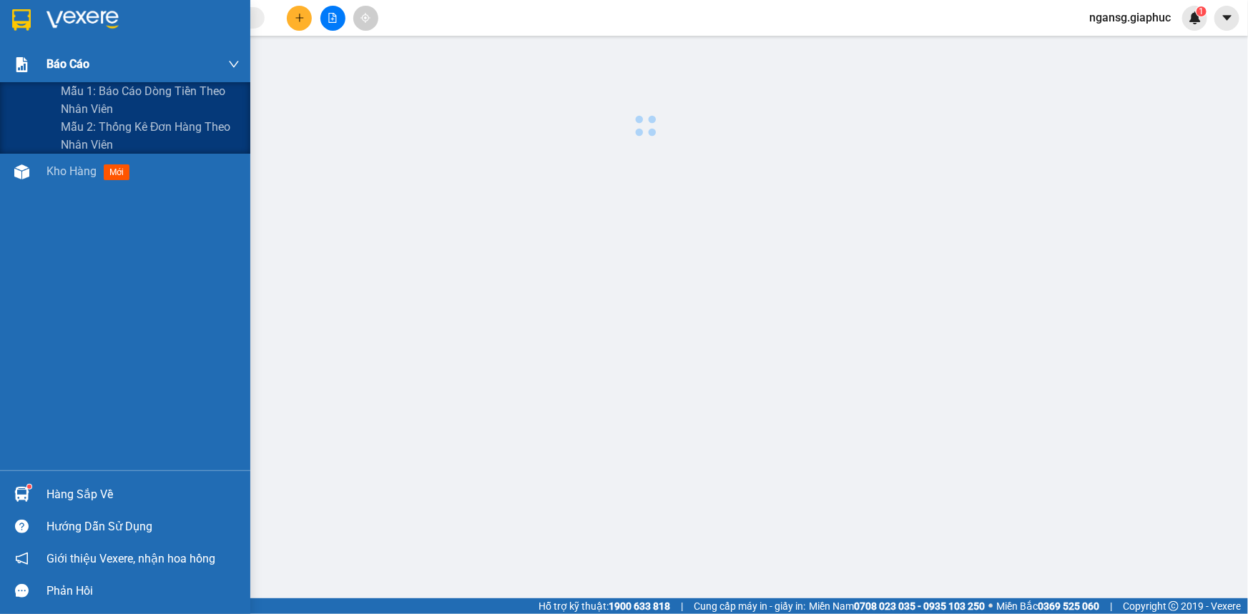
click at [52, 61] on span "Báo cáo" at bounding box center [67, 64] width 43 height 18
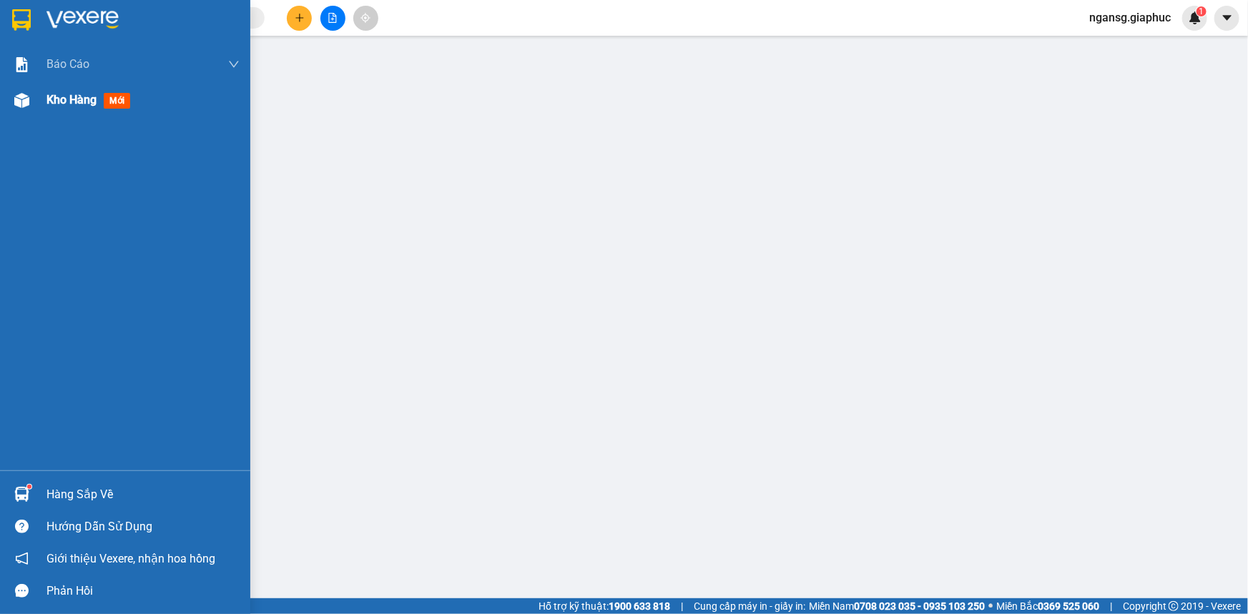
click at [44, 100] on div "Kho hàng mới" at bounding box center [125, 100] width 250 height 36
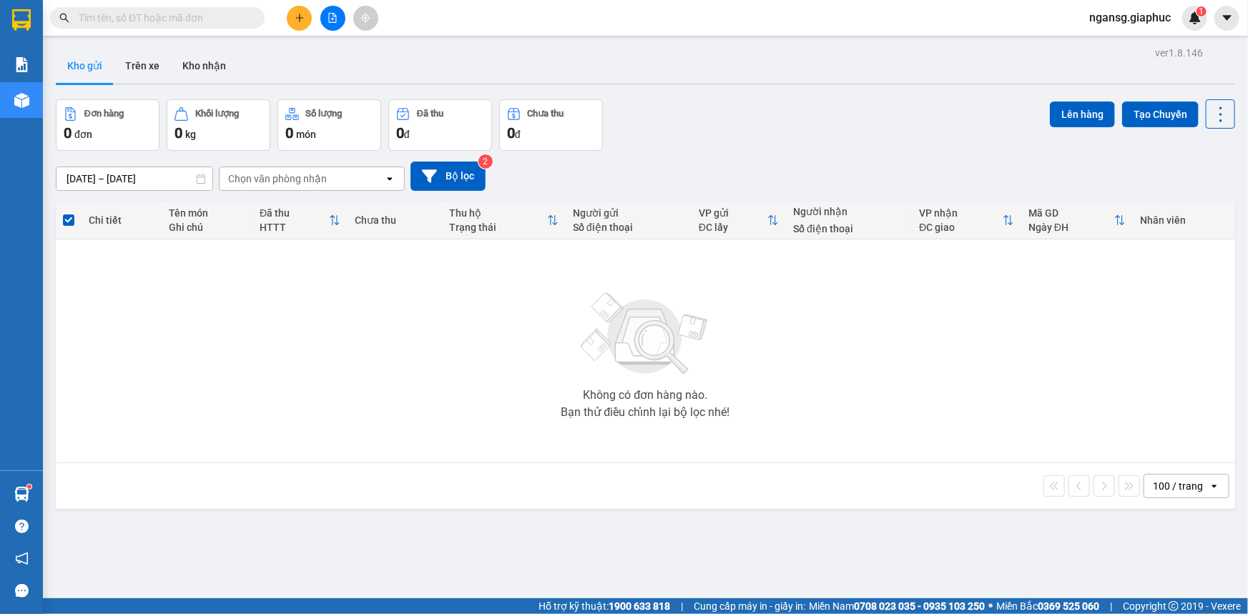
drag, startPoint x: 823, startPoint y: 135, endPoint x: 490, endPoint y: 28, distance: 350.0
click at [824, 134] on div "Đơn hàng 0 đơn Khối lượng 0 kg Số lượng 0 món Đã thu 0 đ Chưa thu 0 đ Lên hàng …" at bounding box center [645, 124] width 1179 height 51
click at [327, 8] on button at bounding box center [332, 18] width 25 height 25
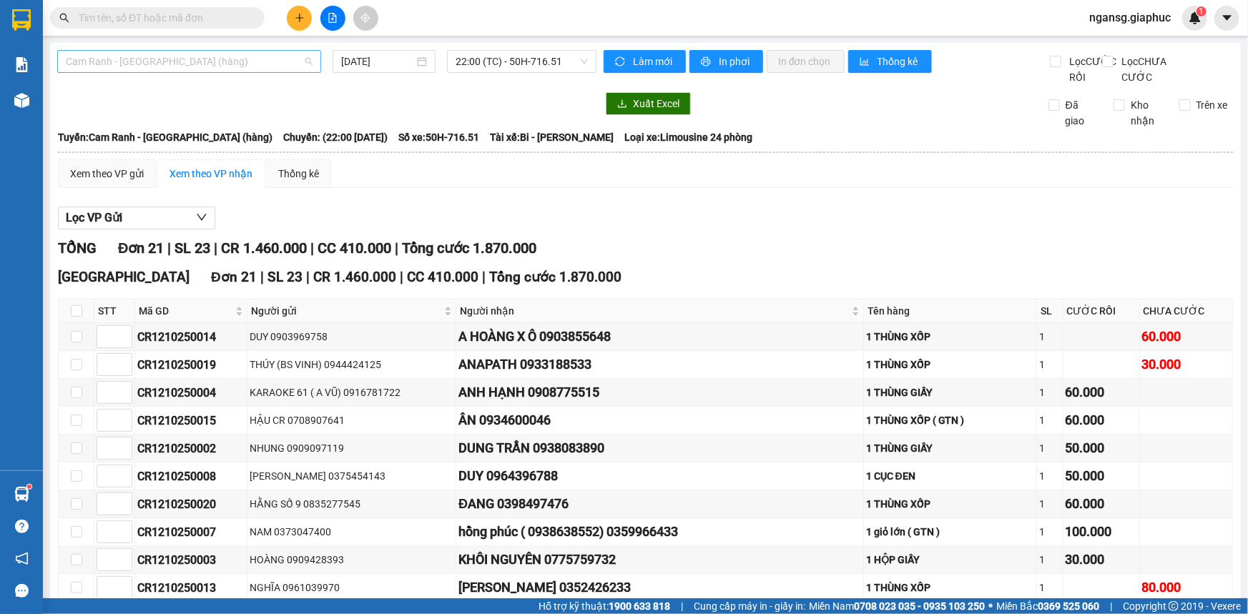
click at [219, 66] on span "Cam Ranh - [GEOGRAPHIC_DATA] (hàng)" at bounding box center [189, 61] width 247 height 21
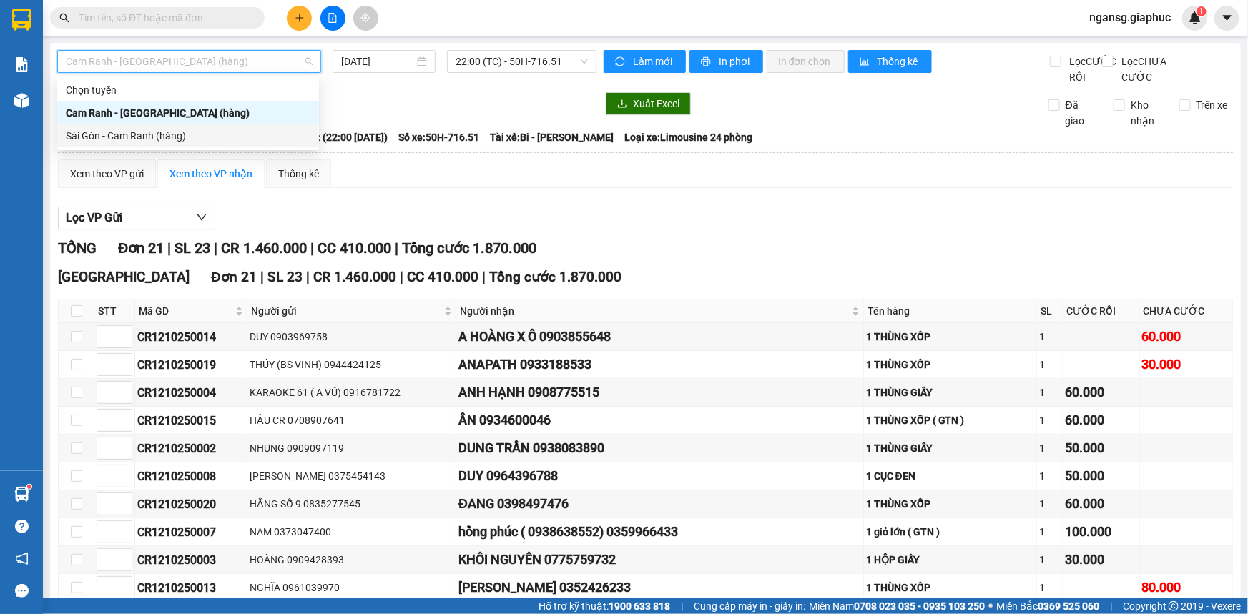
click at [177, 142] on div "Sài Gòn - Cam Ranh (hàng)" at bounding box center [188, 136] width 245 height 16
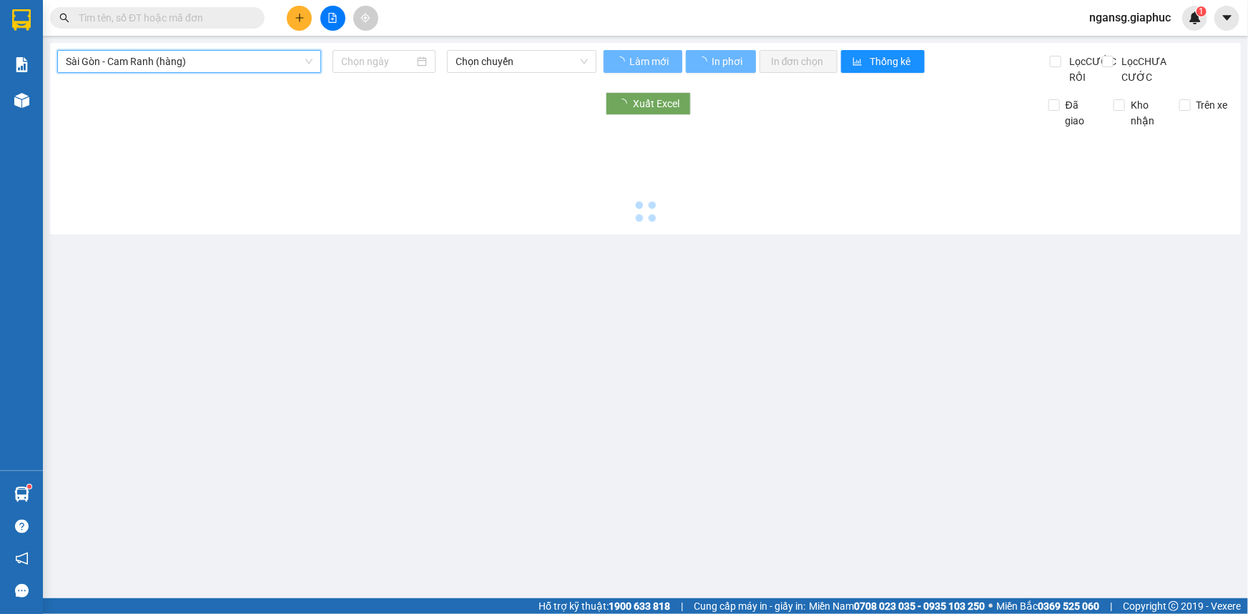
type input "[DATE]"
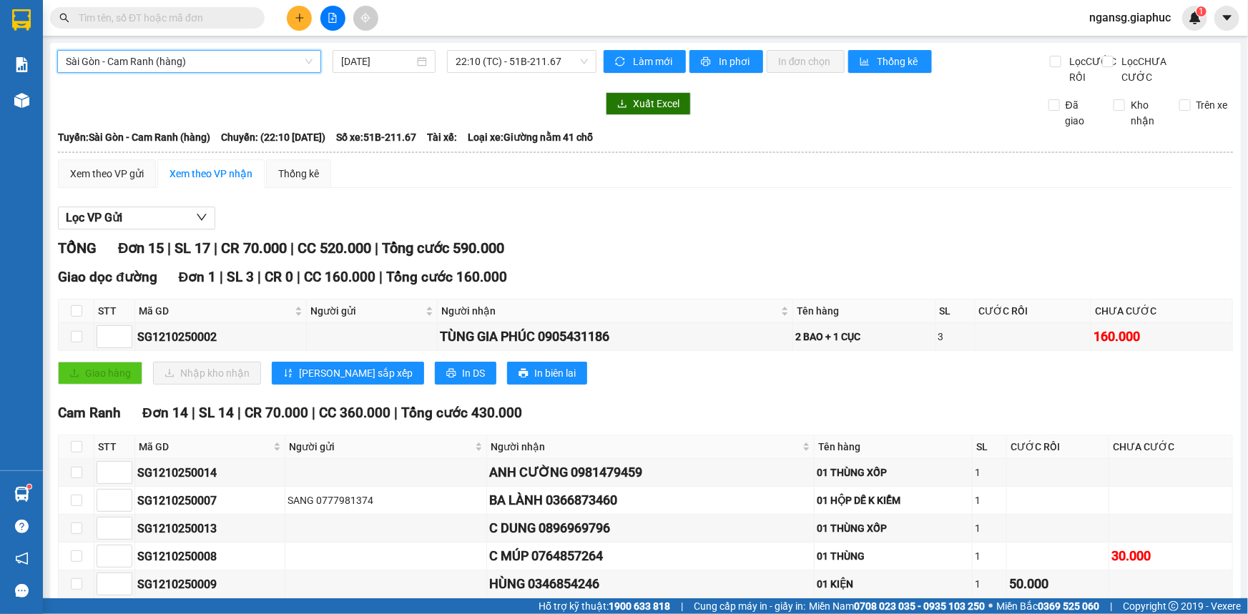
click at [828, 224] on div "Lọc VP Gửi" at bounding box center [645, 219] width 1175 height 24
click at [741, 109] on div "Xuất Excel" at bounding box center [813, 103] width 420 height 23
click at [1231, 14] on icon "caret-down" at bounding box center [1226, 17] width 13 height 13
click at [1122, 27] on div "ngansg.giaphuc 1" at bounding box center [1141, 18] width 129 height 25
click at [1140, 9] on span "ngansg.giaphuc" at bounding box center [1129, 18] width 104 height 18
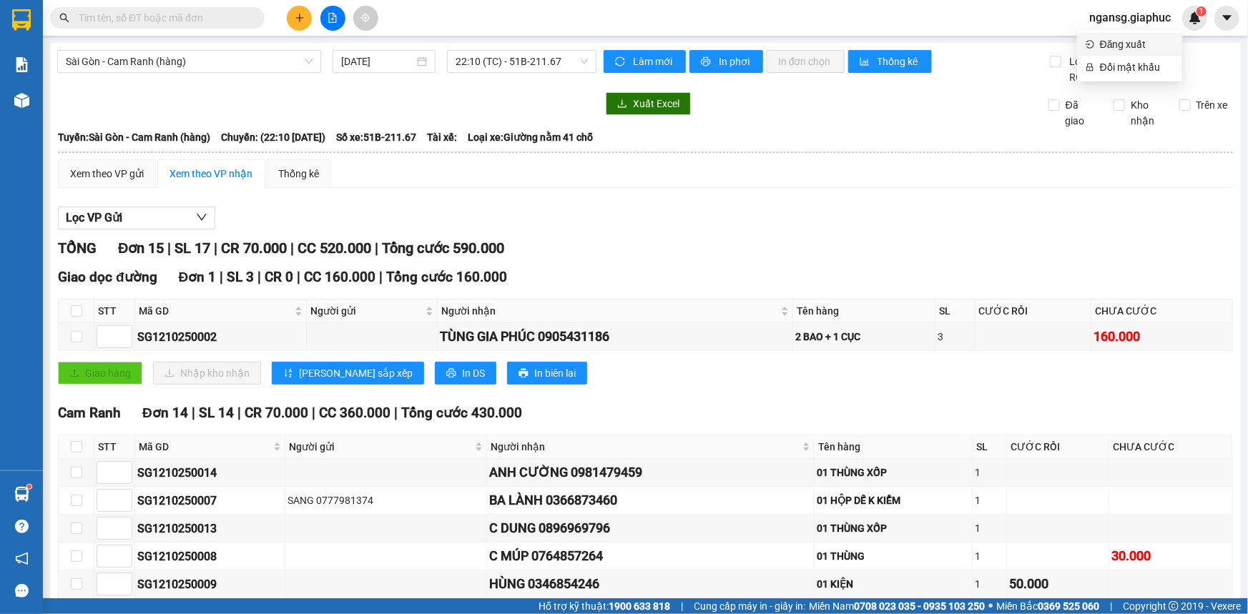
click at [1147, 44] on span "Đăng xuất" at bounding box center [1137, 44] width 74 height 16
